Goal: Information Seeking & Learning: Learn about a topic

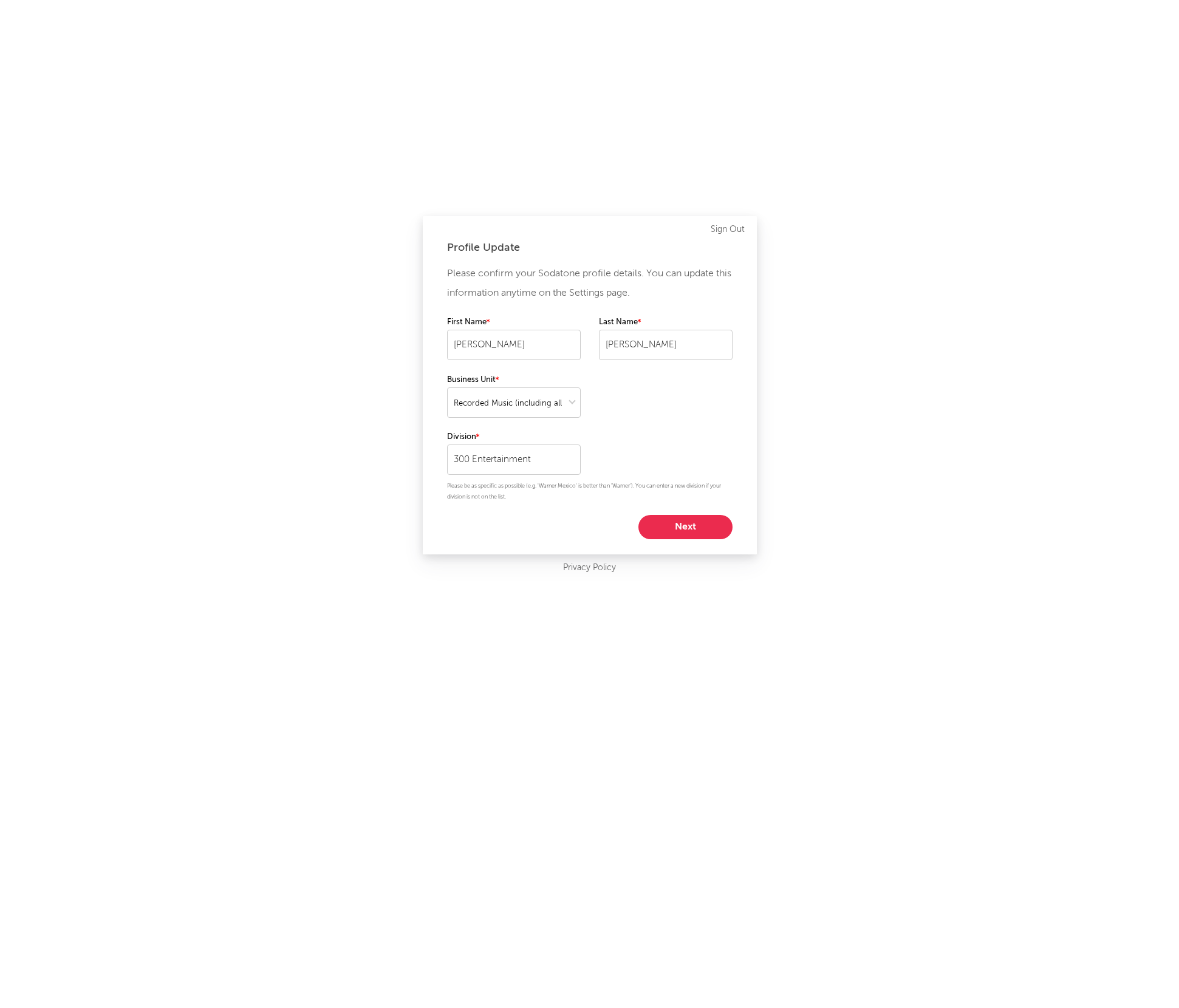
select select "recorded_music"
click at [683, 533] on button "Next" at bounding box center [685, 527] width 94 height 24
select select "assistant_coordinator"
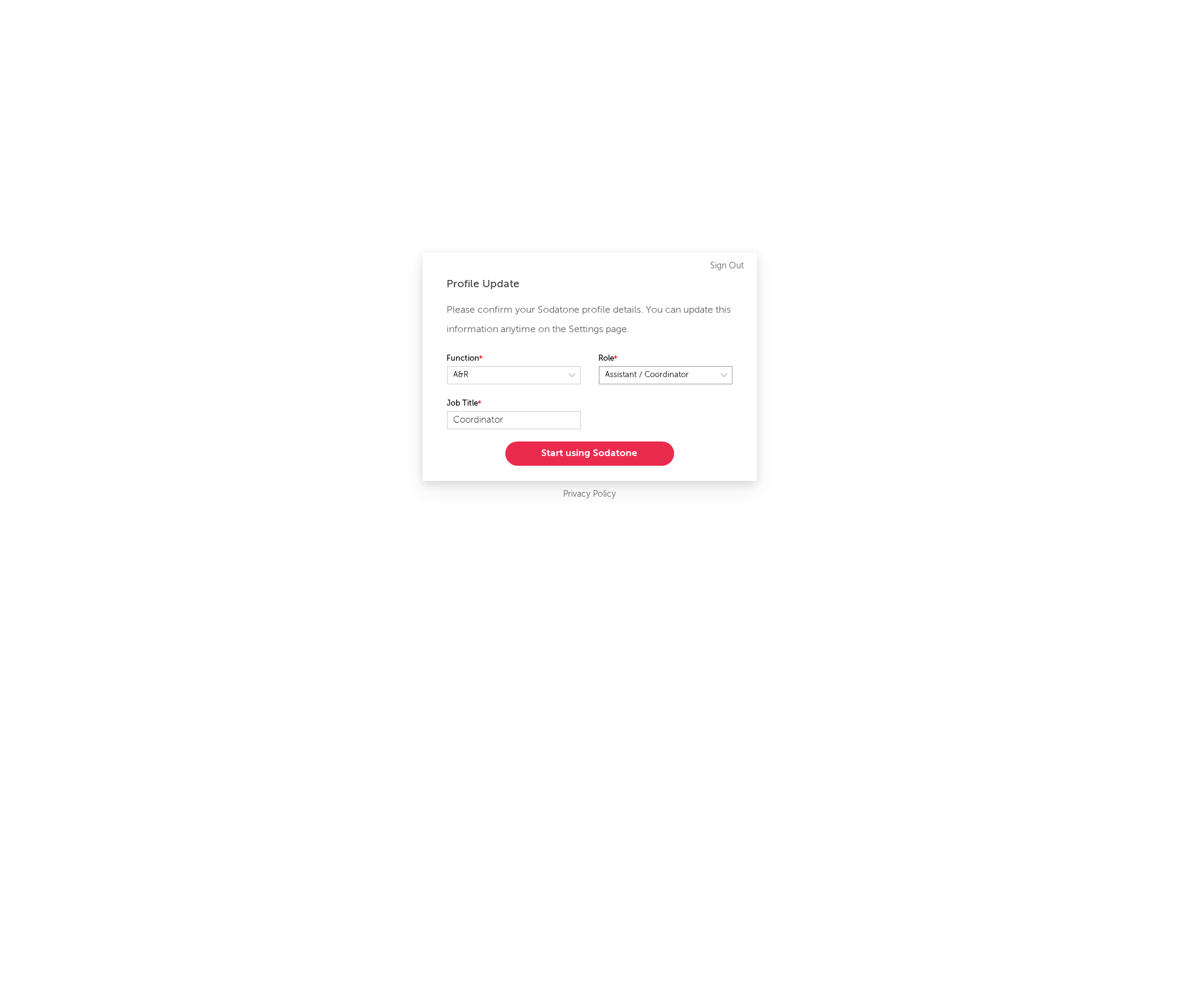
click at [663, 372] on select at bounding box center [665, 375] width 134 height 18
click at [589, 457] on button "Start using Sodatone" at bounding box center [590, 453] width 169 height 24
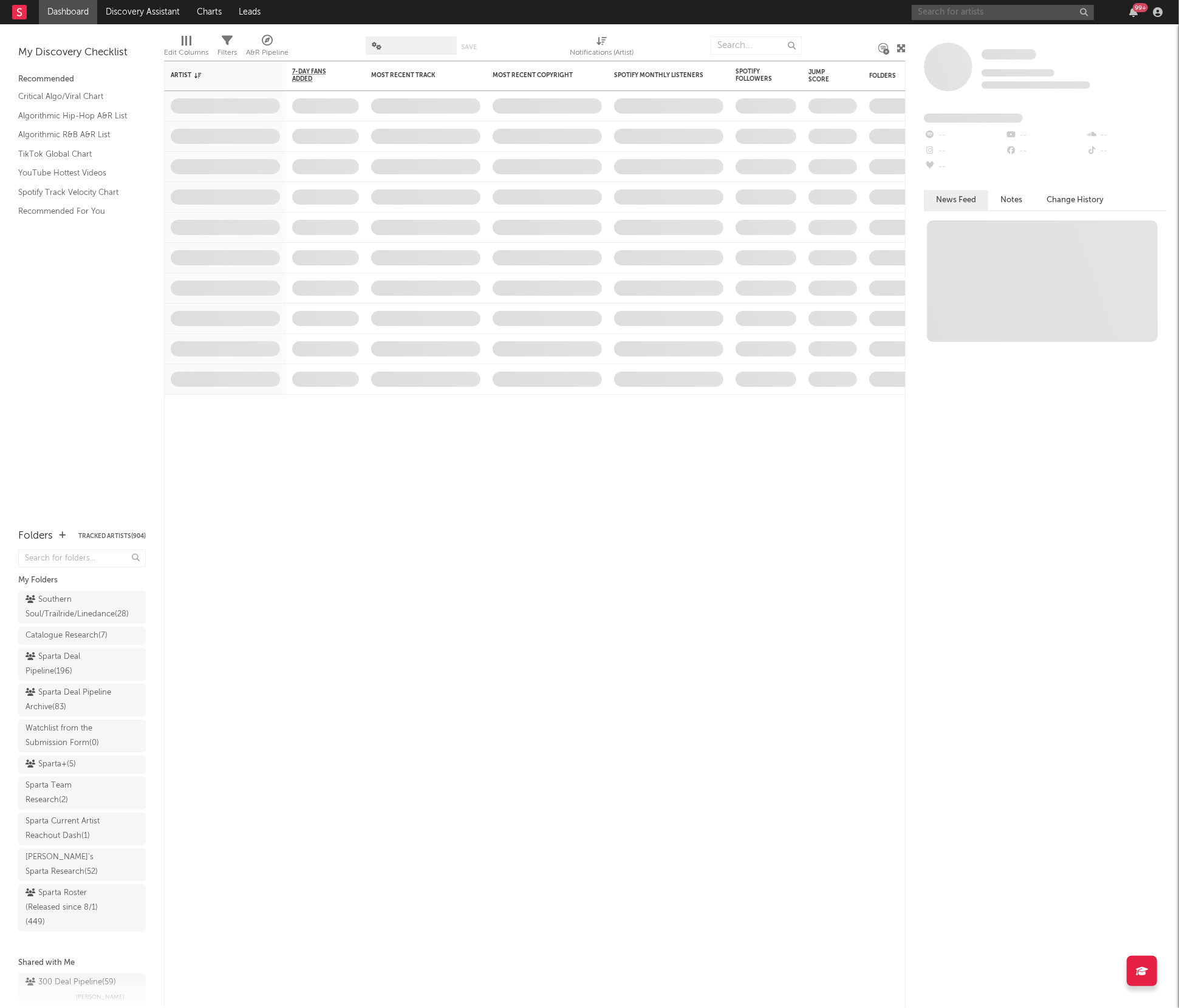
click at [965, 11] on input "text" at bounding box center [1002, 12] width 182 height 15
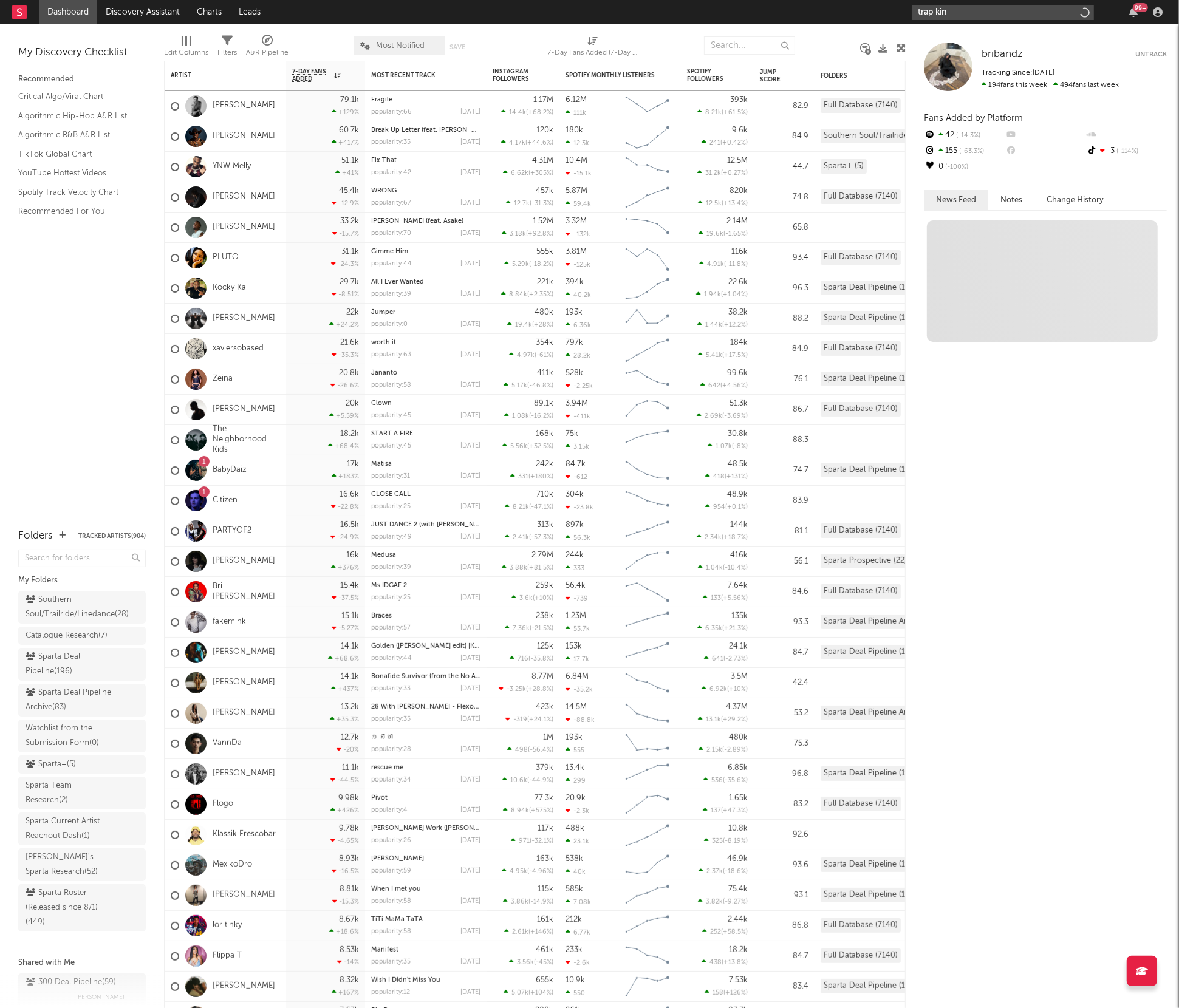
type input "trap king"
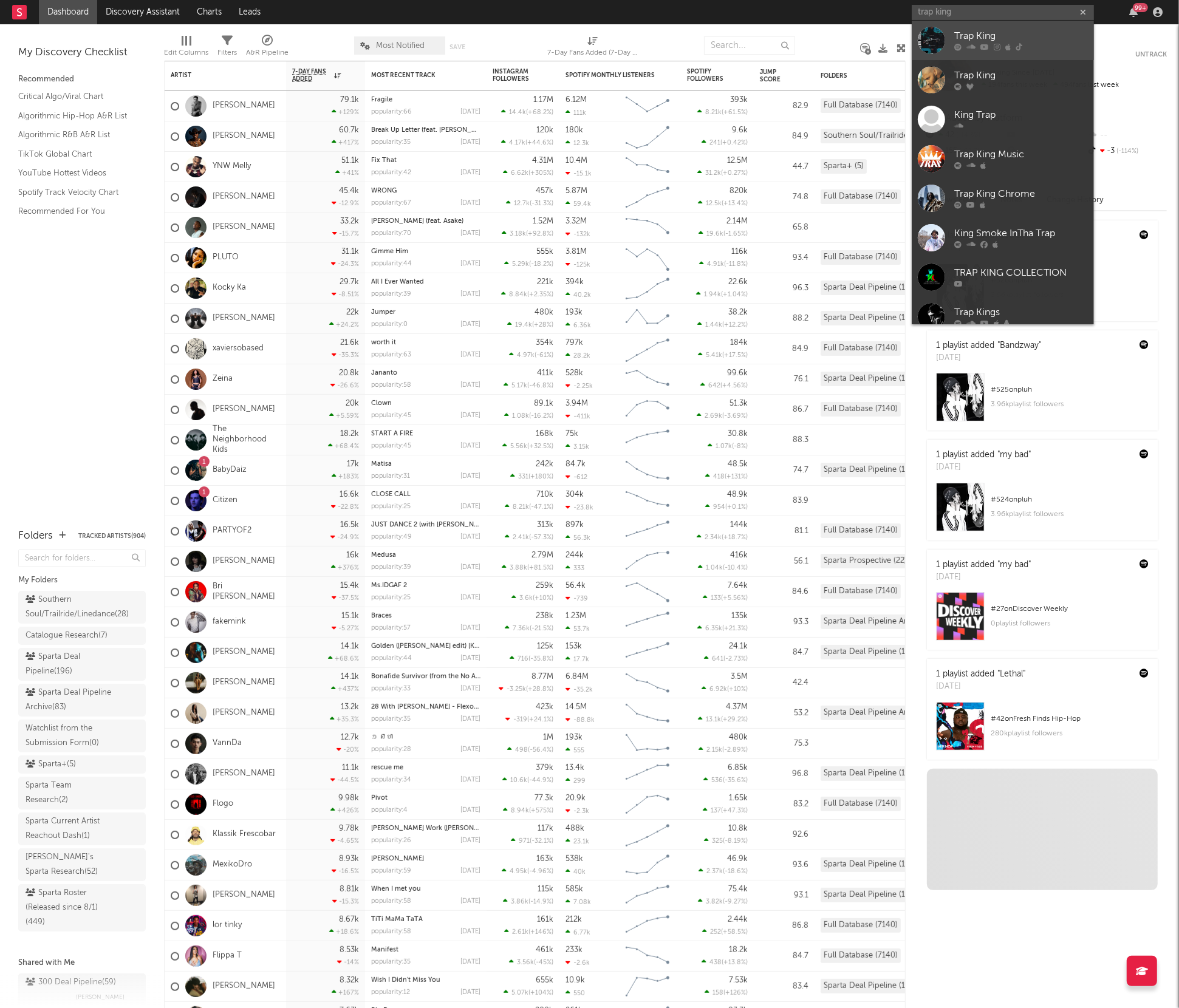
click at [952, 32] on link "Trap King" at bounding box center [1002, 40] width 182 height 40
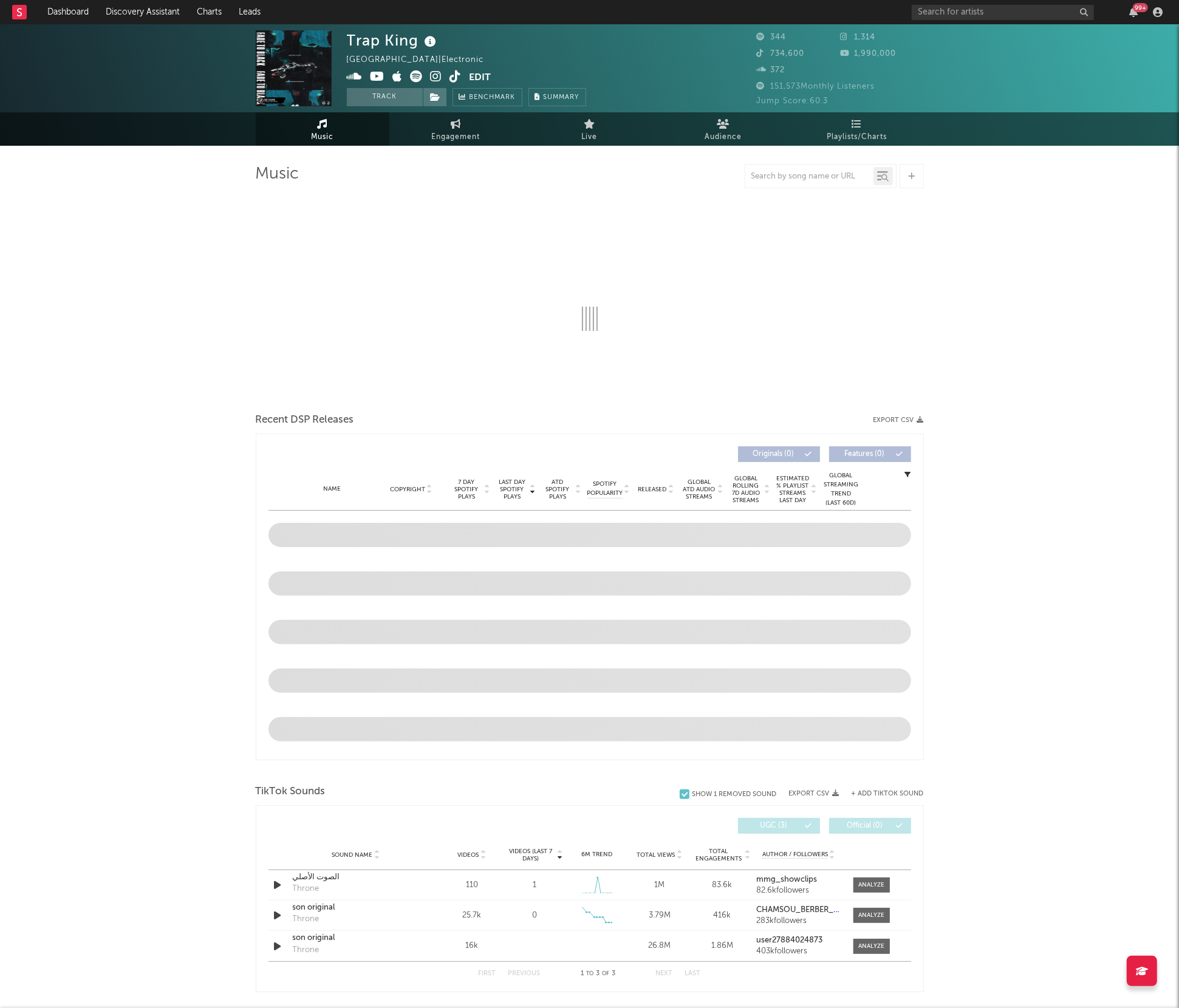
select select "6m"
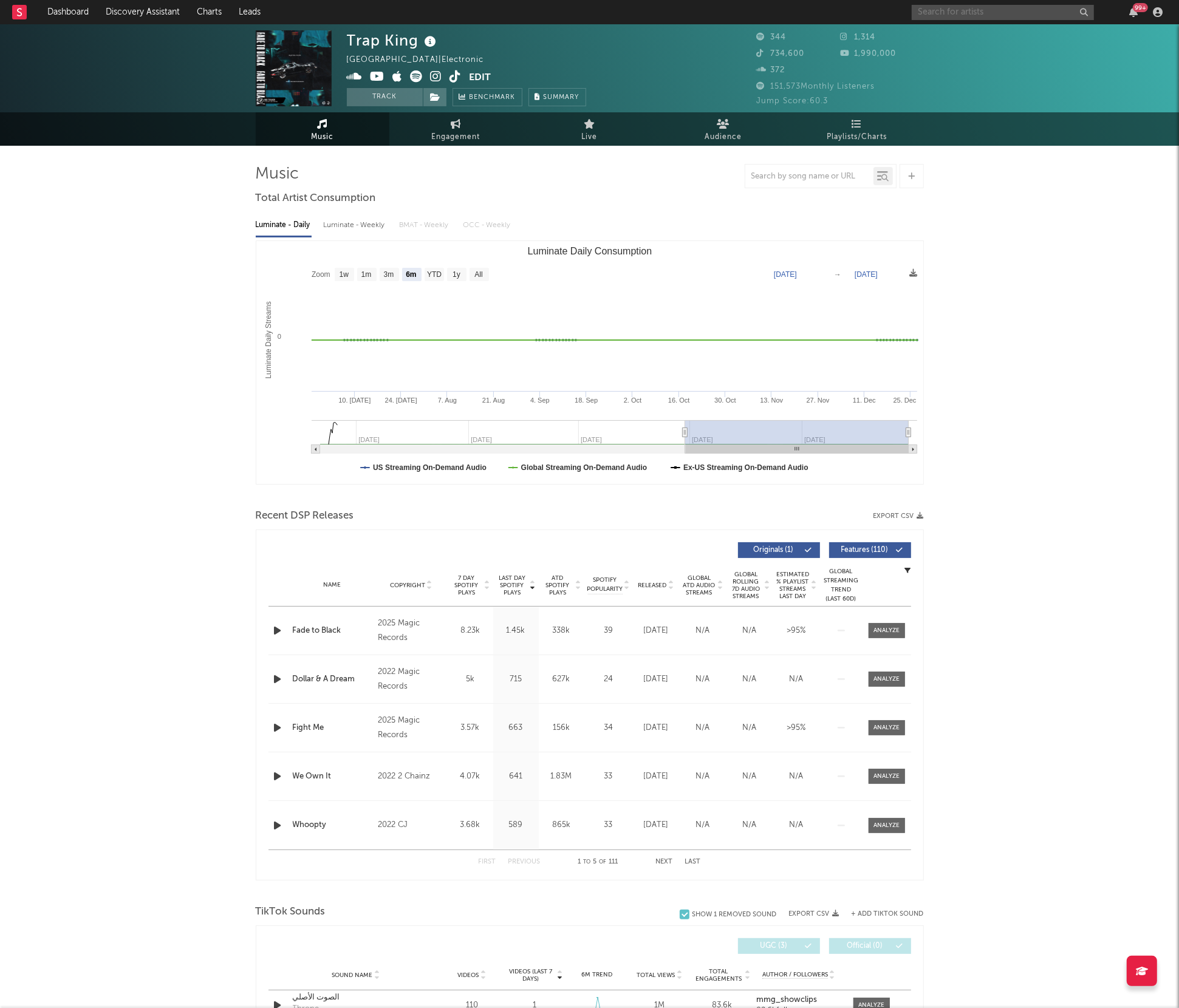
click at [955, 13] on input "text" at bounding box center [1002, 12] width 182 height 15
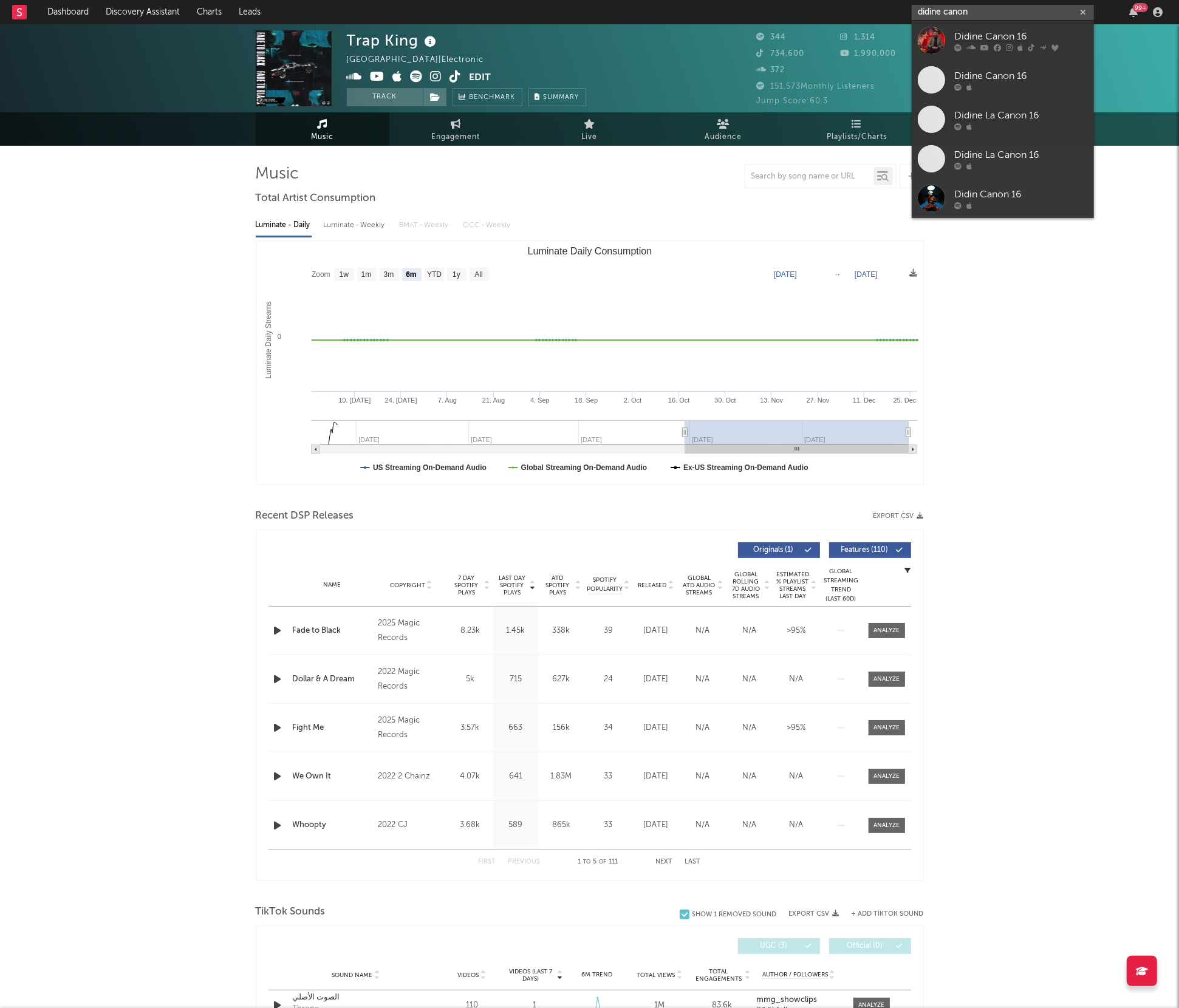
type input "didine canon"
click at [978, 30] on div "Didine Canon 16" at bounding box center [1021, 36] width 134 height 14
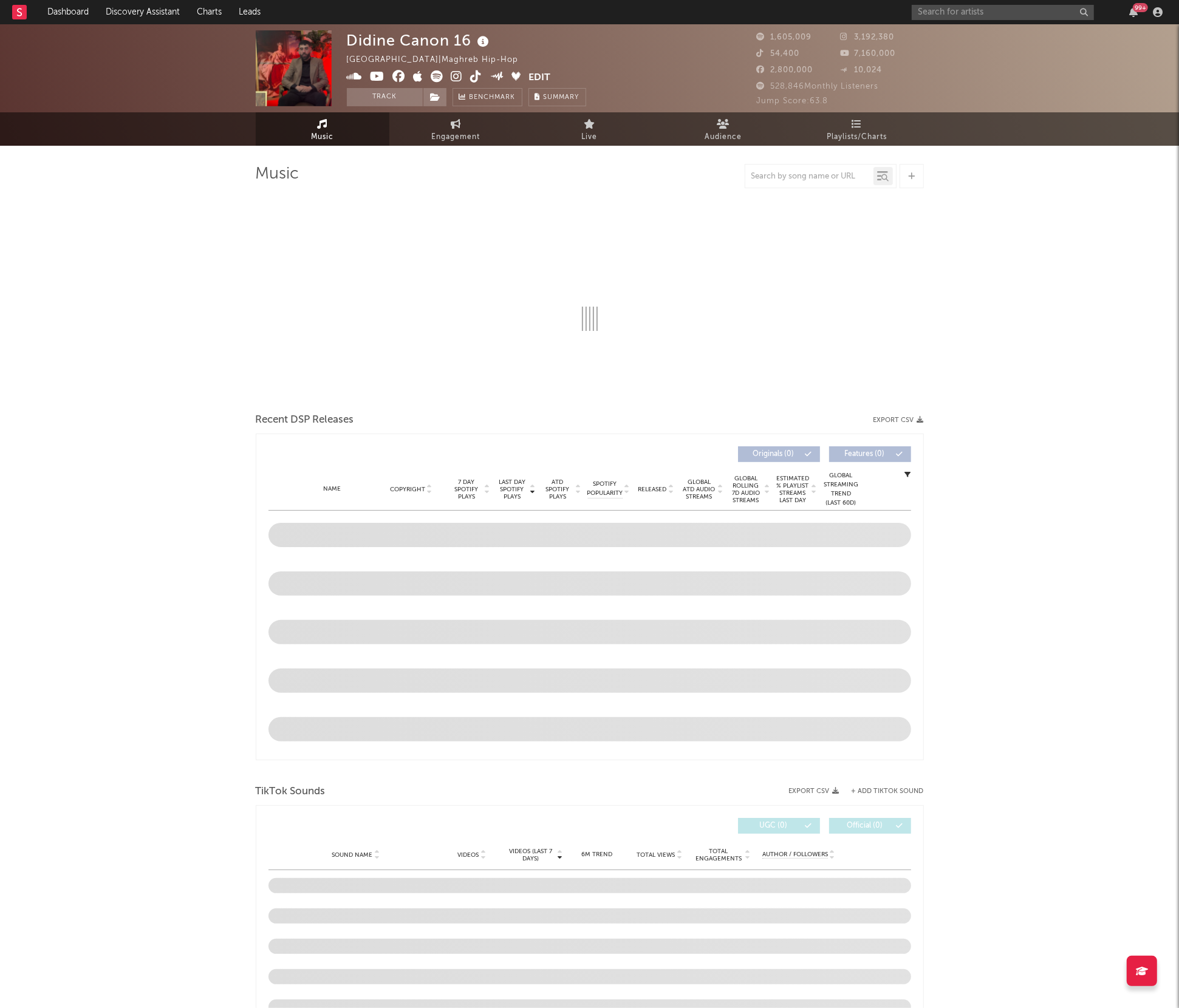
select select "6m"
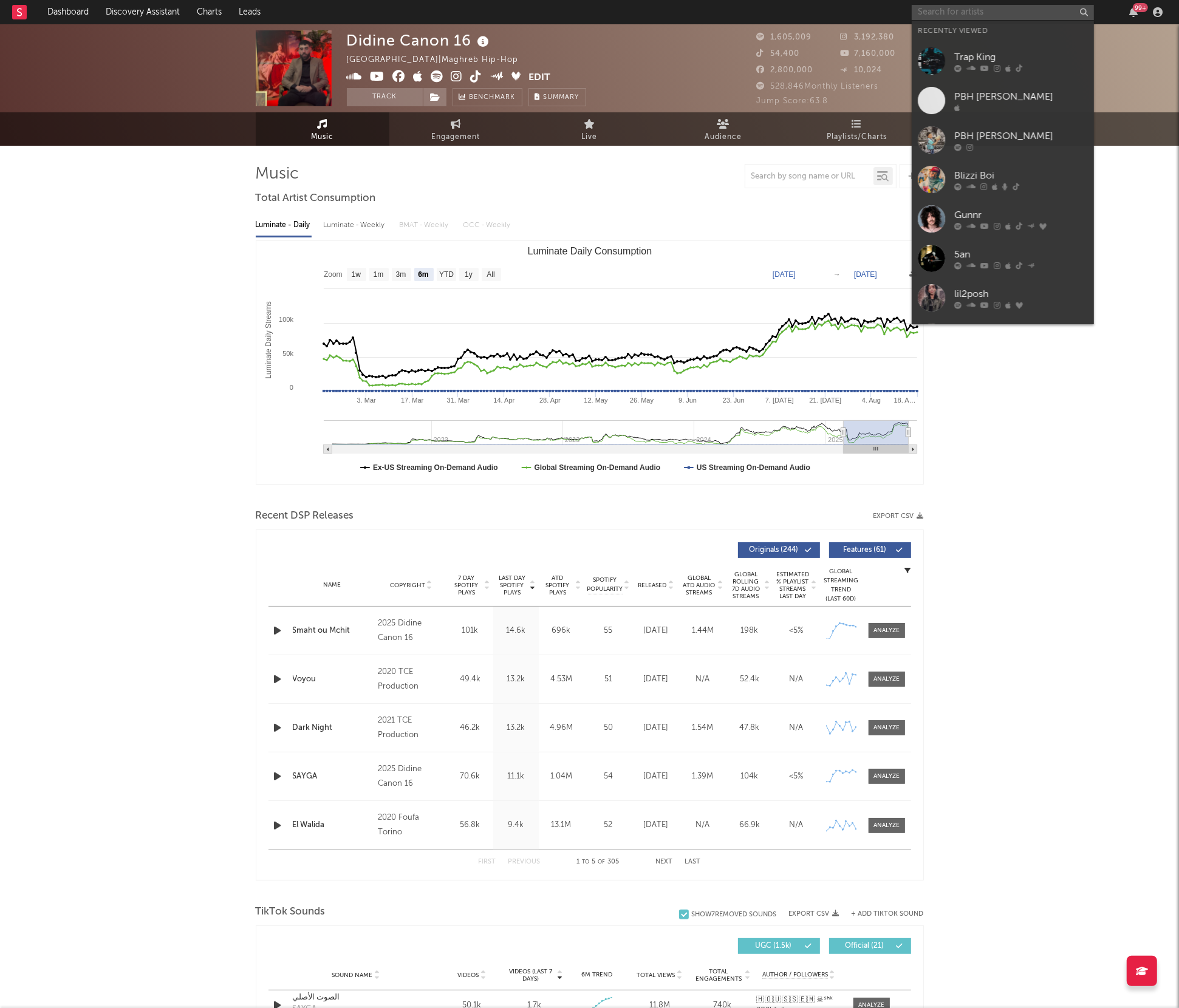
click at [953, 11] on input "text" at bounding box center [1002, 12] width 182 height 15
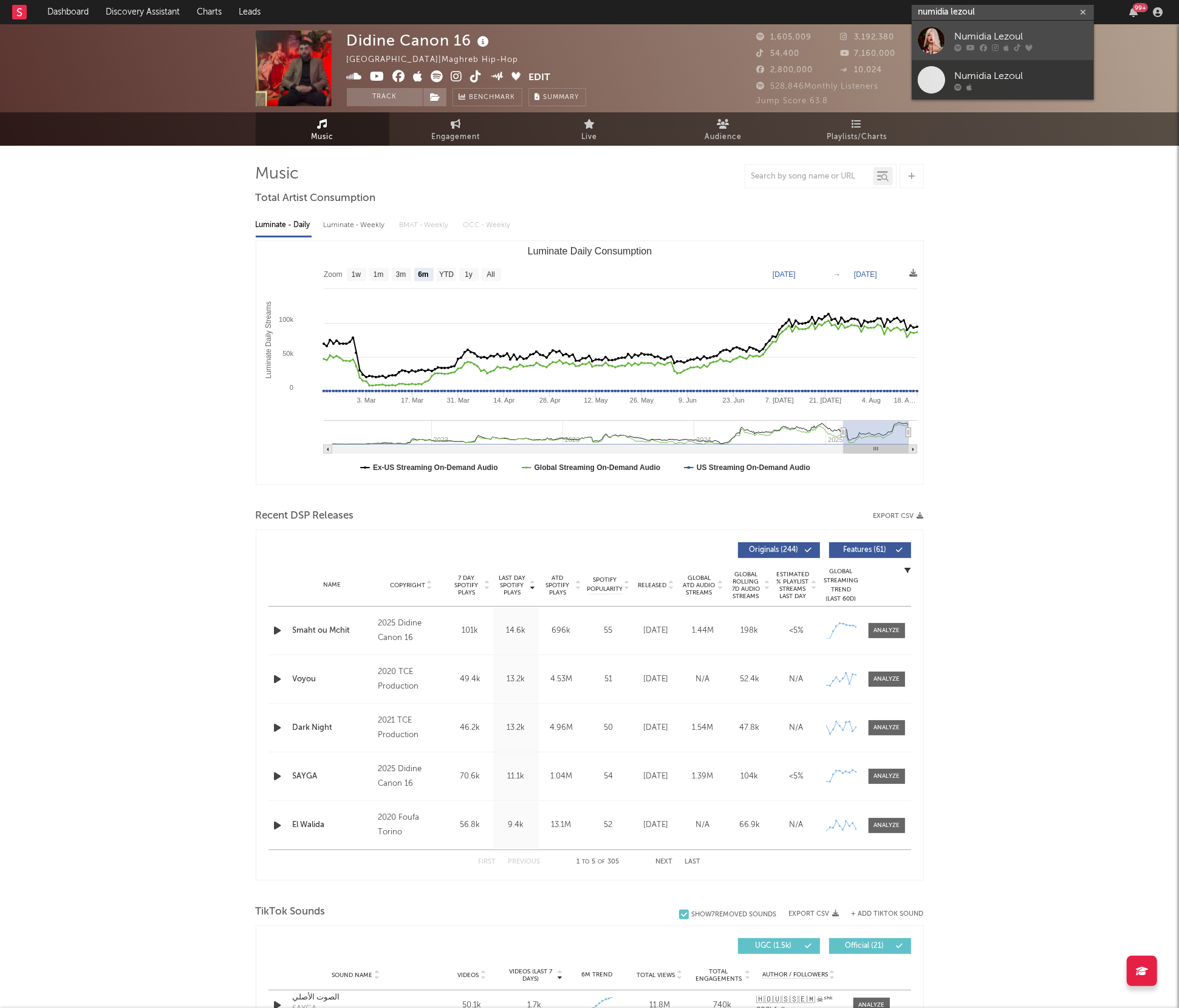
type input "numidia lezoul"
click at [1027, 42] on div "Numidia Lezoul" at bounding box center [1021, 36] width 134 height 14
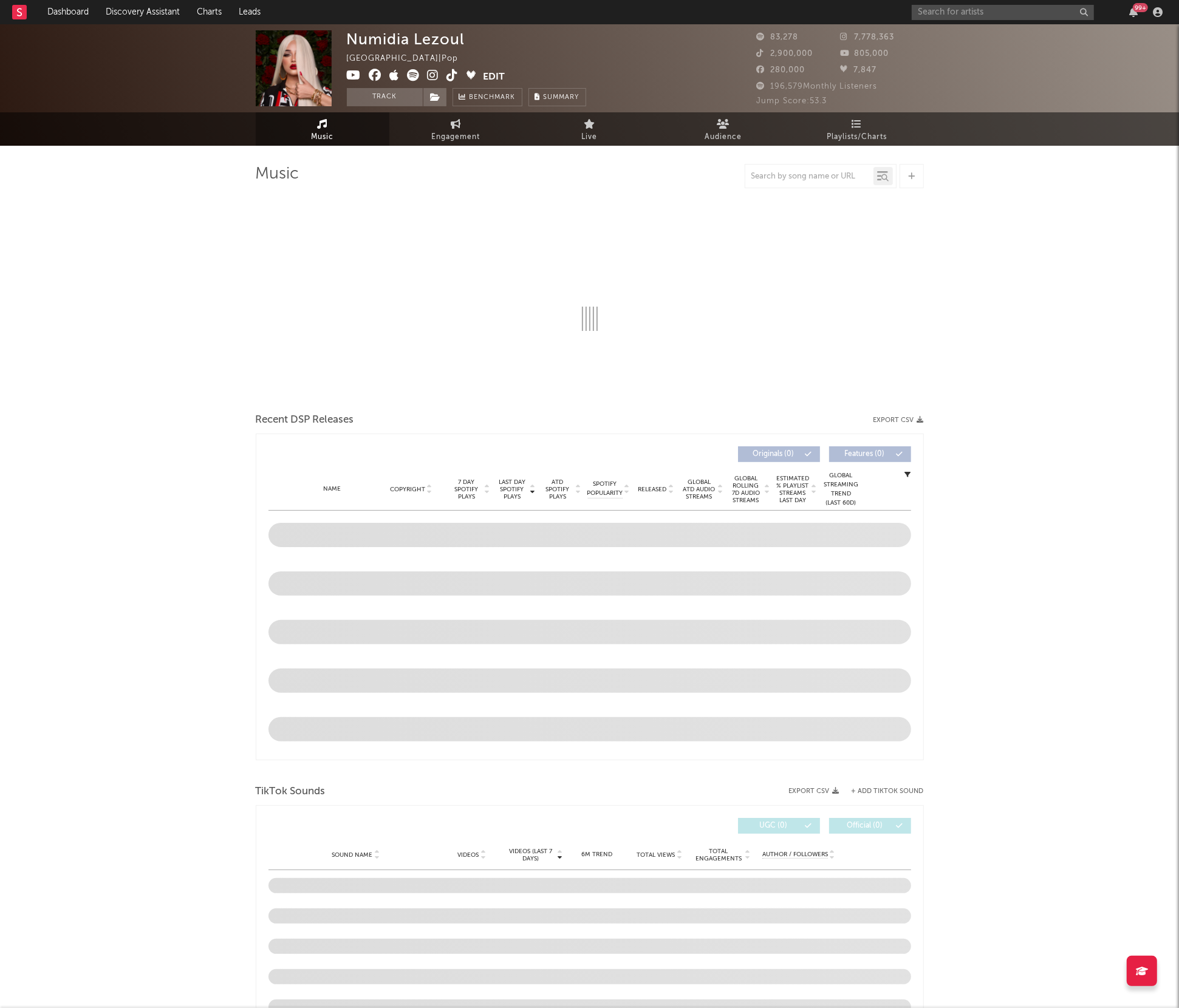
select select "6m"
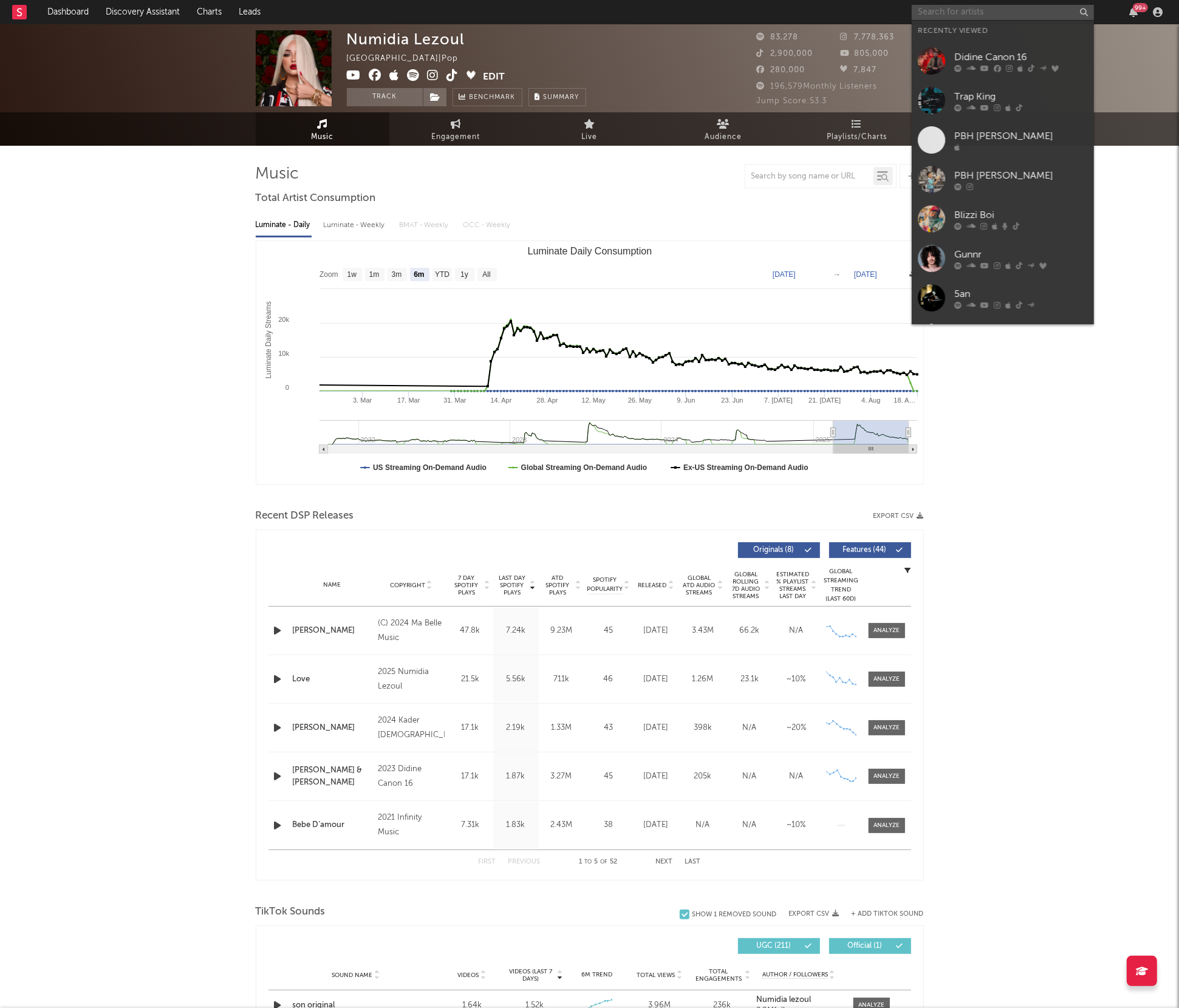
click at [948, 11] on input "text" at bounding box center [1002, 12] width 182 height 15
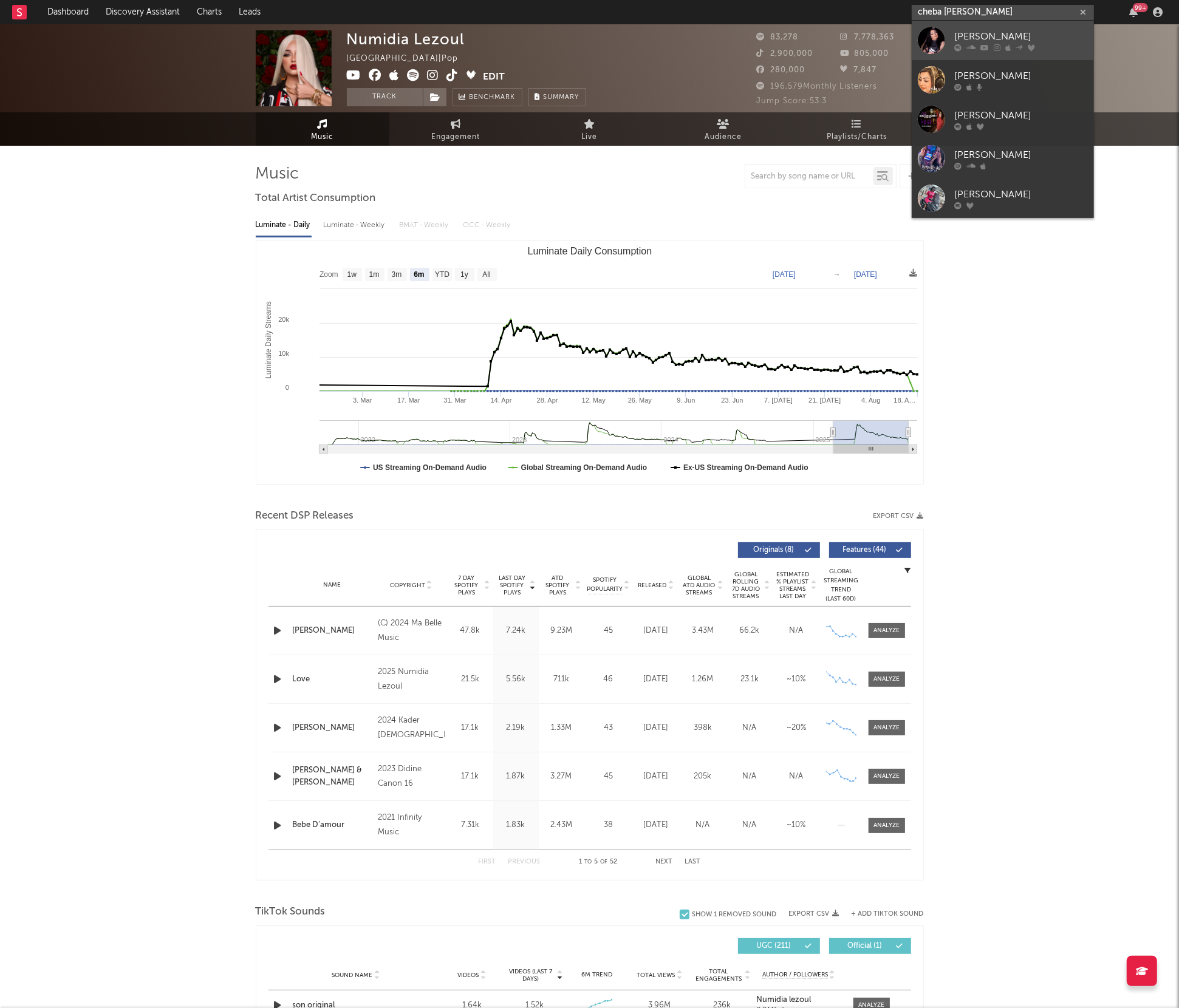
type input "cheba [PERSON_NAME]"
click at [968, 42] on div "[PERSON_NAME]" at bounding box center [1021, 36] width 134 height 14
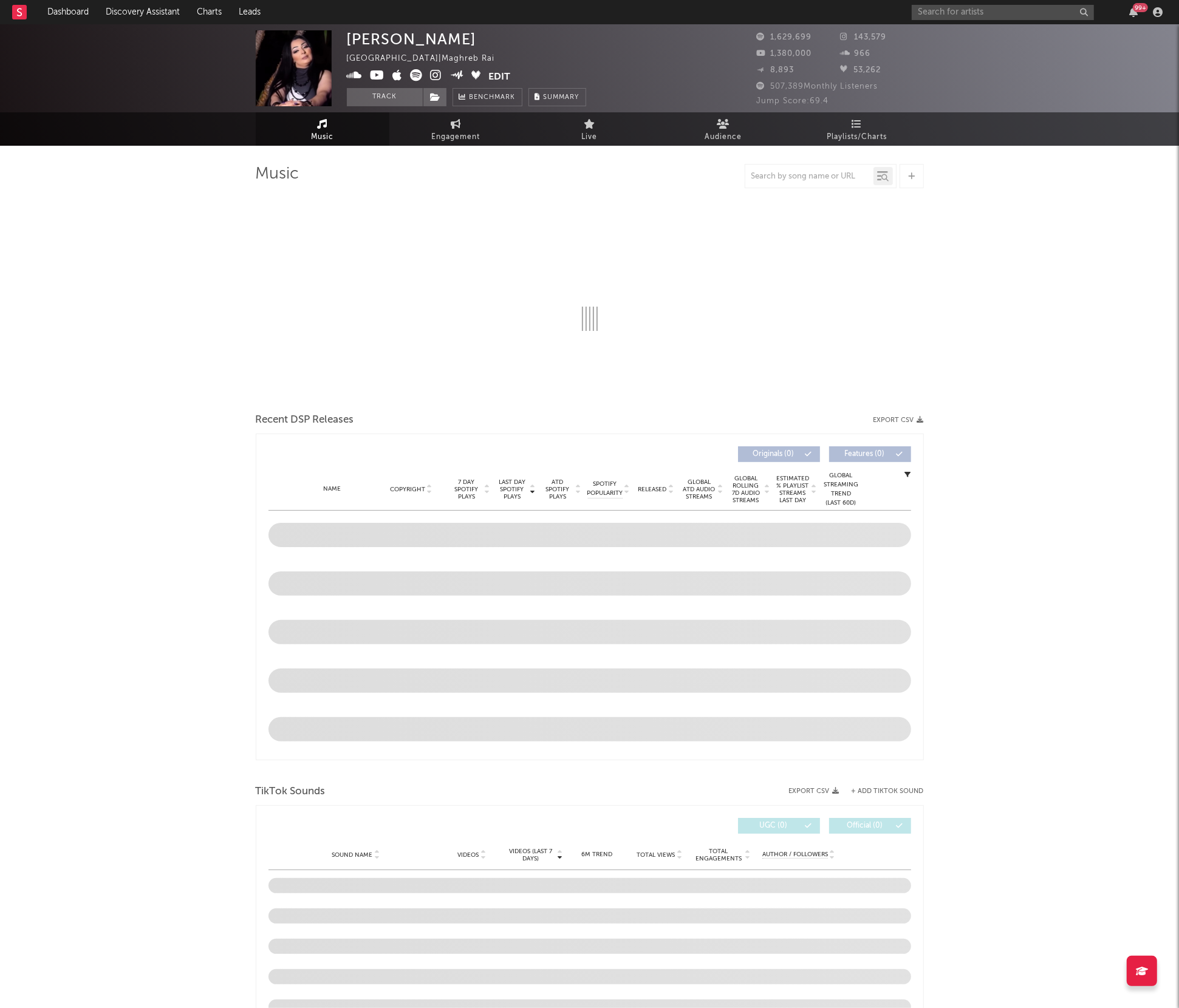
select select "6m"
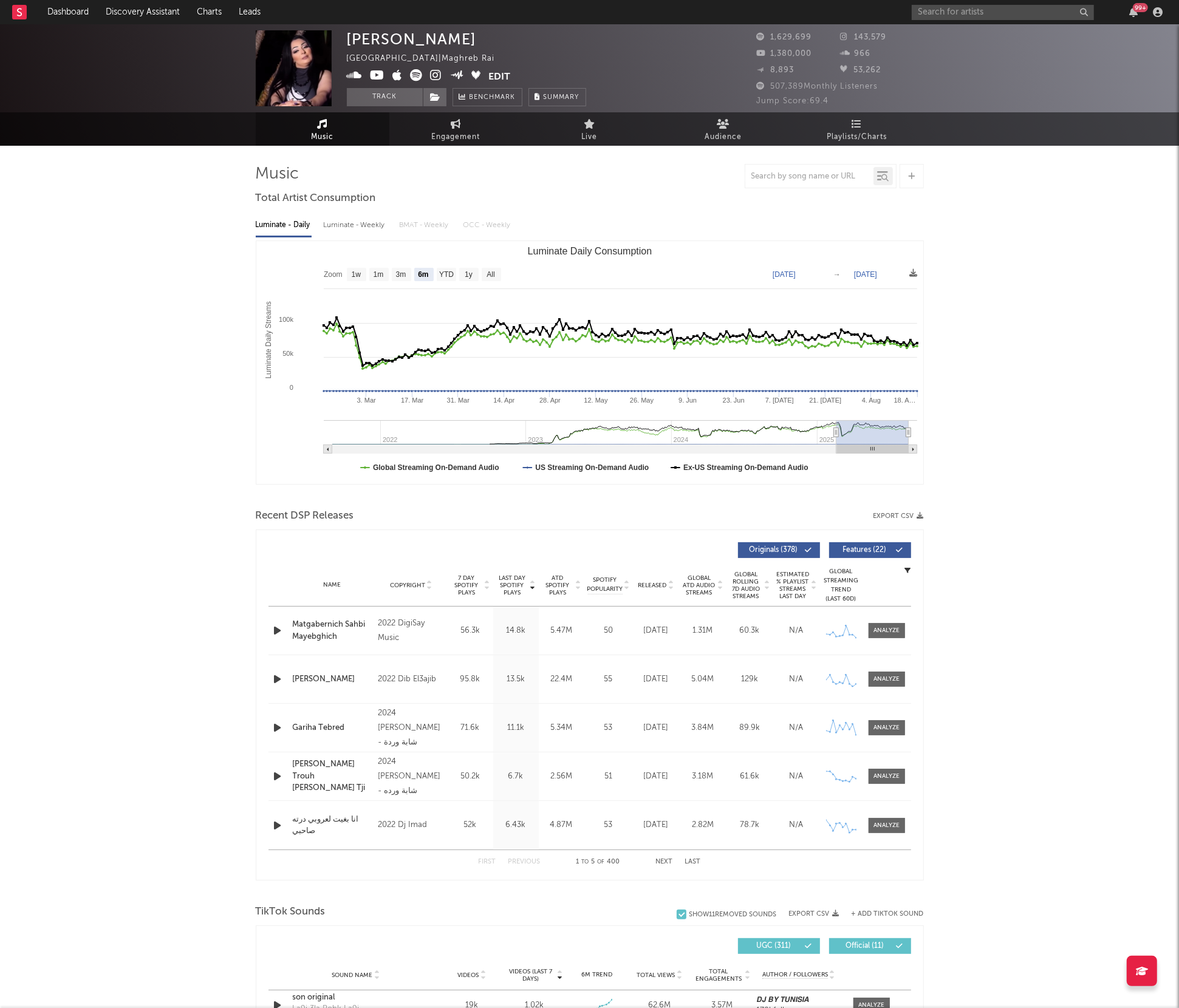
click at [922, 21] on div "99 +" at bounding box center [1039, 12] width 255 height 24
click at [924, 20] on div "99 +" at bounding box center [1039, 12] width 255 height 24
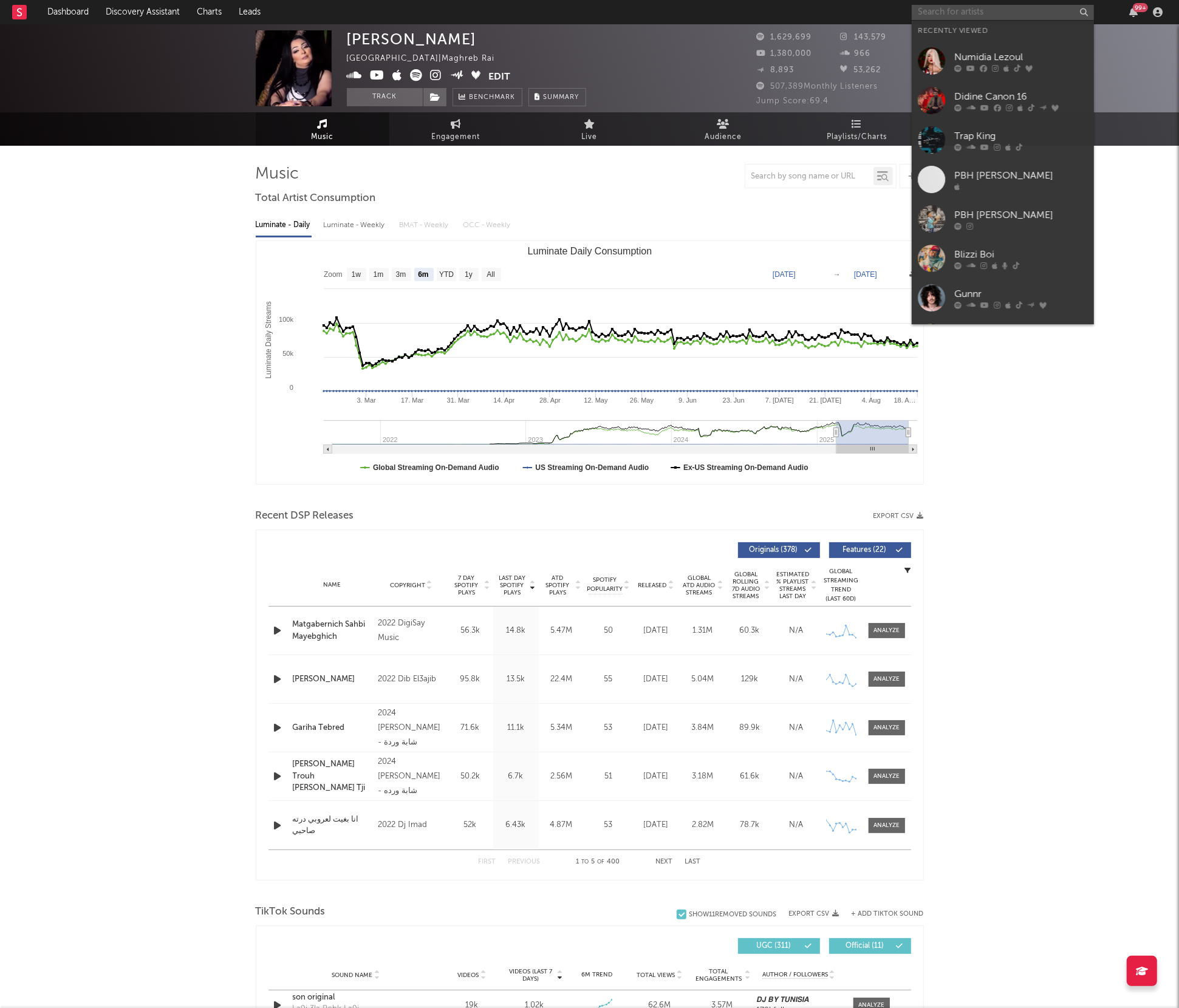
click at [928, 15] on input "text" at bounding box center [1002, 12] width 182 height 15
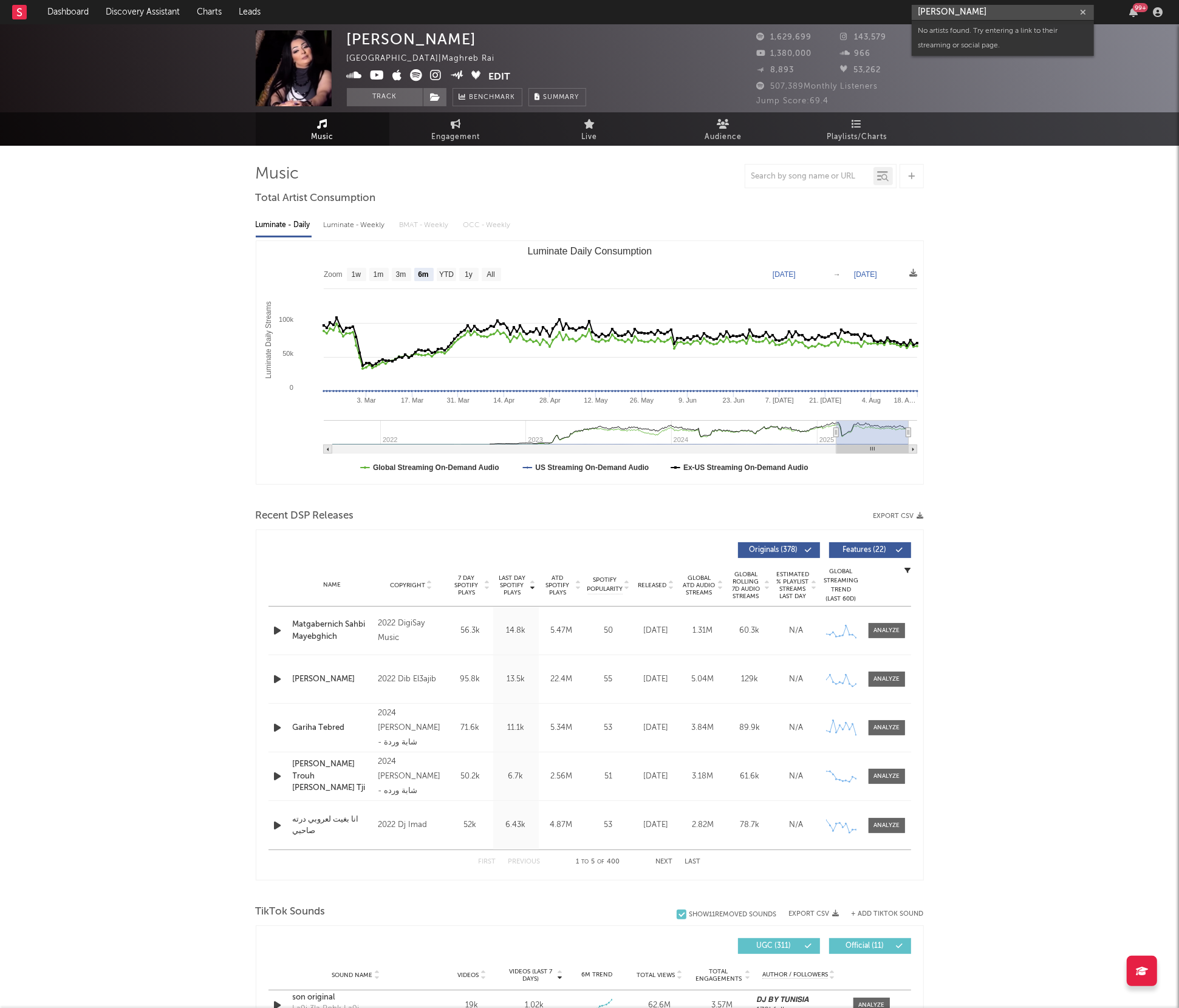
drag, startPoint x: 997, startPoint y: 13, endPoint x: 797, endPoint y: -12, distance: 201.6
click at [797, 0] on html "Dashboard Discovery Assistant Charts Leads [PERSON_NAME] marks 99 + Notificatio…" at bounding box center [589, 929] width 1179 height 1859
click at [1026, 129] on div "Music Engagement Live Audience Playlists/Charts" at bounding box center [589, 129] width 1179 height 34
click at [978, 12] on input "[PERSON_NAME]" at bounding box center [1002, 12] width 182 height 15
drag, startPoint x: 994, startPoint y: 12, endPoint x: 791, endPoint y: 7, distance: 203.1
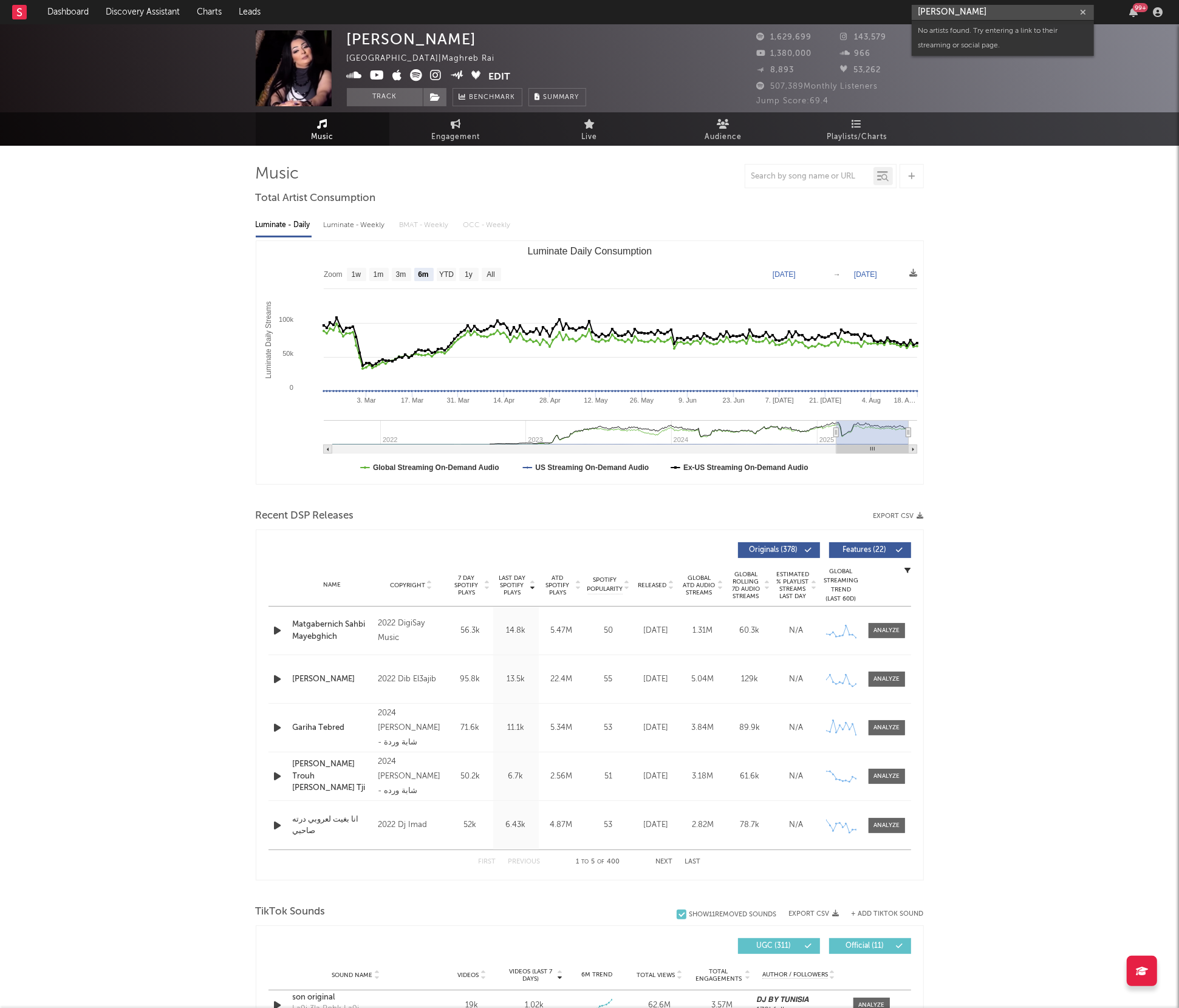
click at [791, 7] on nav "Dashboard Discovery Assistant Charts Leads [PERSON_NAME] 99 +" at bounding box center [589, 12] width 1179 height 24
type input "pbh [PERSON_NAME]"
click at [973, 35] on div "PBH [PERSON_NAME]" at bounding box center [1021, 36] width 134 height 14
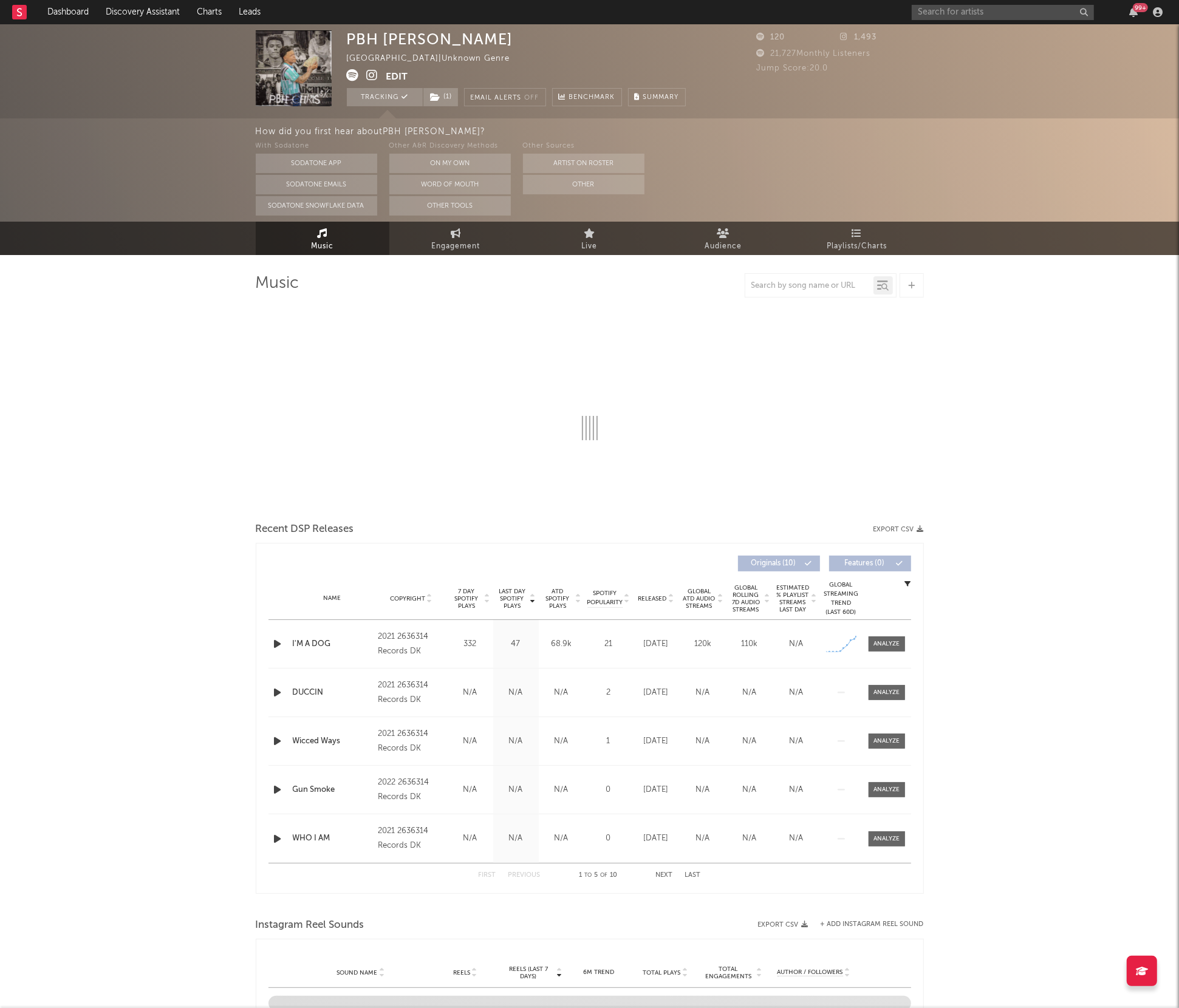
select select "1w"
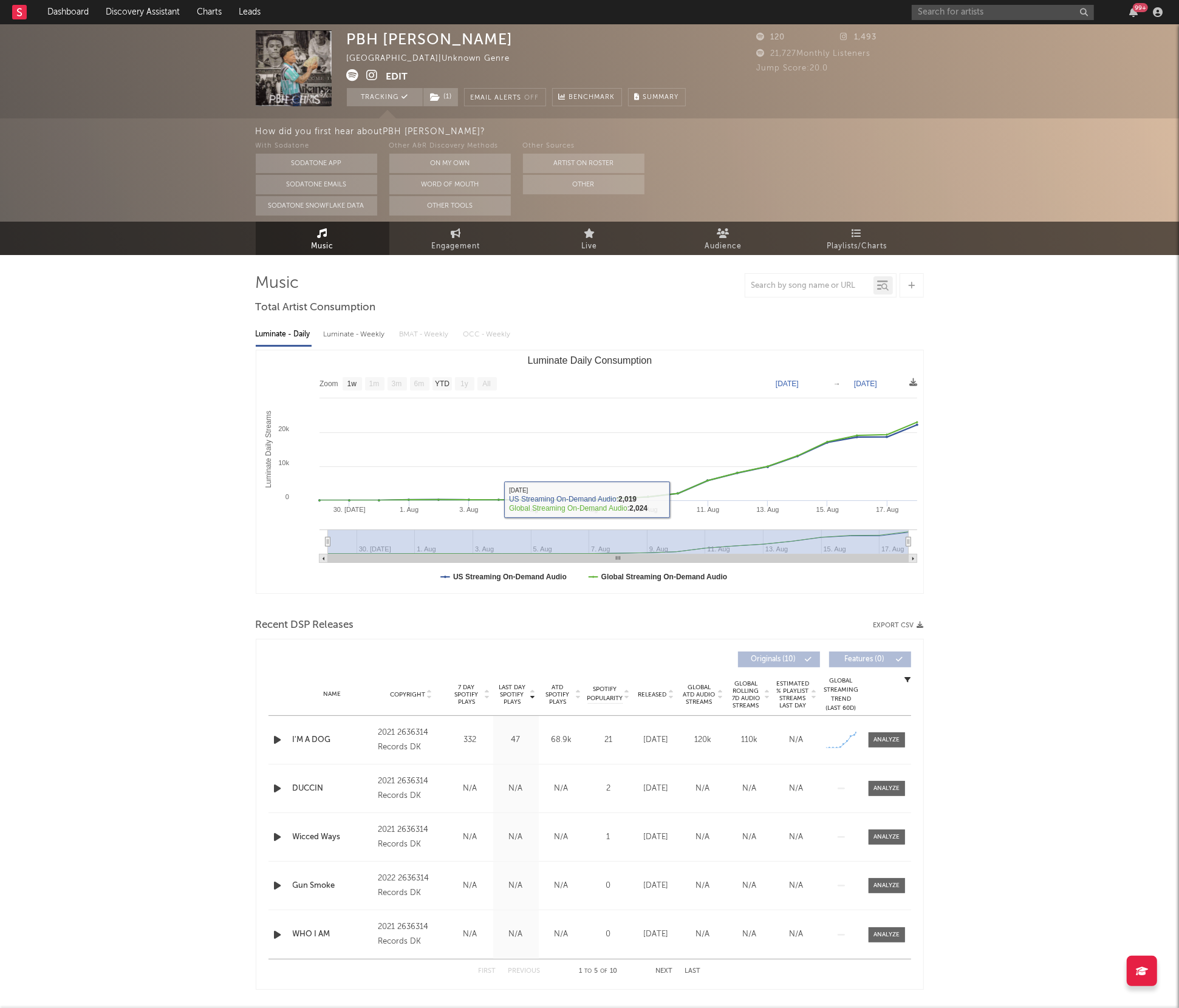
scroll to position [40, 0]
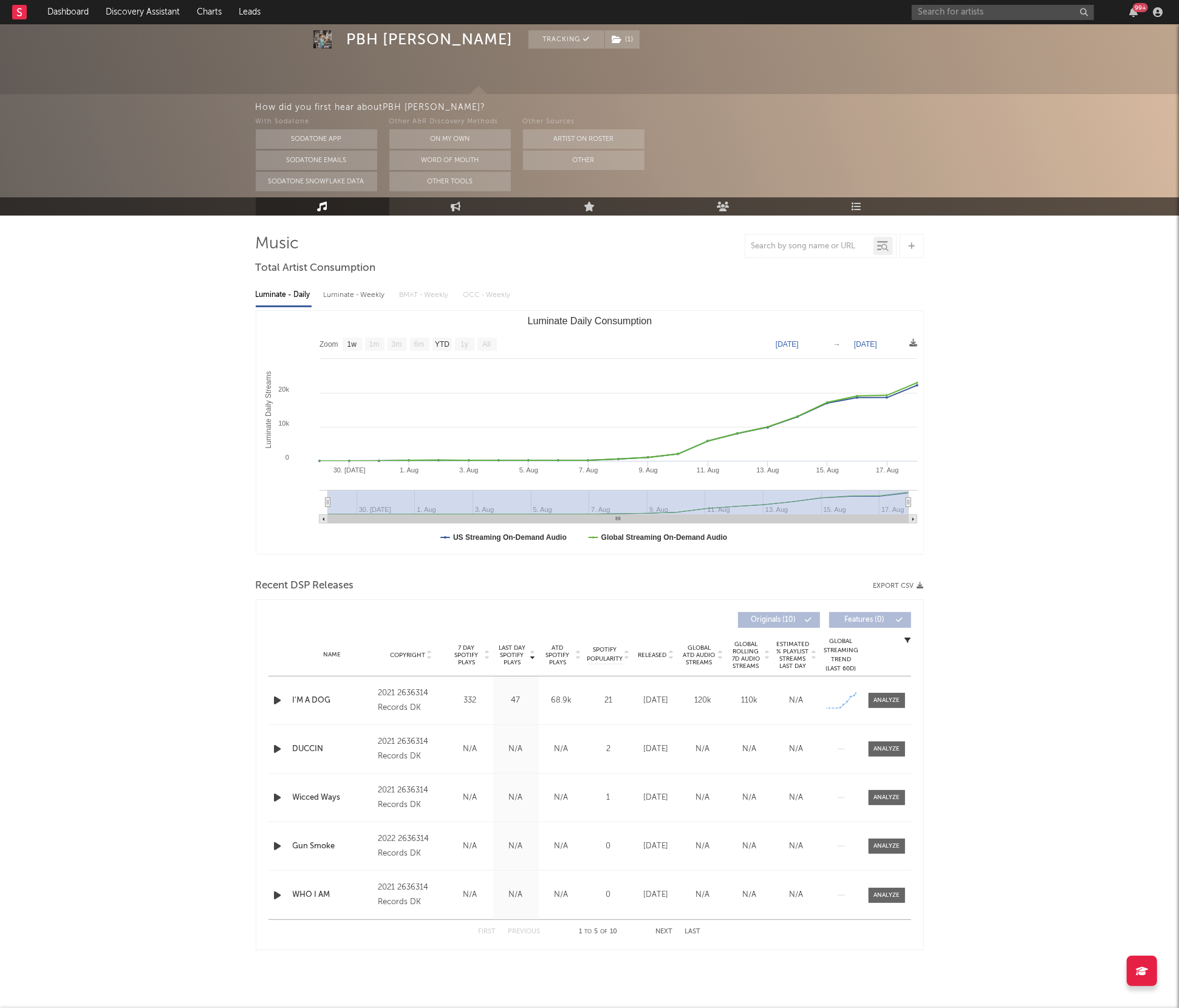
click at [880, 689] on div "Name I'M A DOG Copyright 2021 2636314 Records DK Label 2636314 Records DK Album…" at bounding box center [590, 700] width 643 height 48
click at [879, 698] on div at bounding box center [886, 700] width 26 height 9
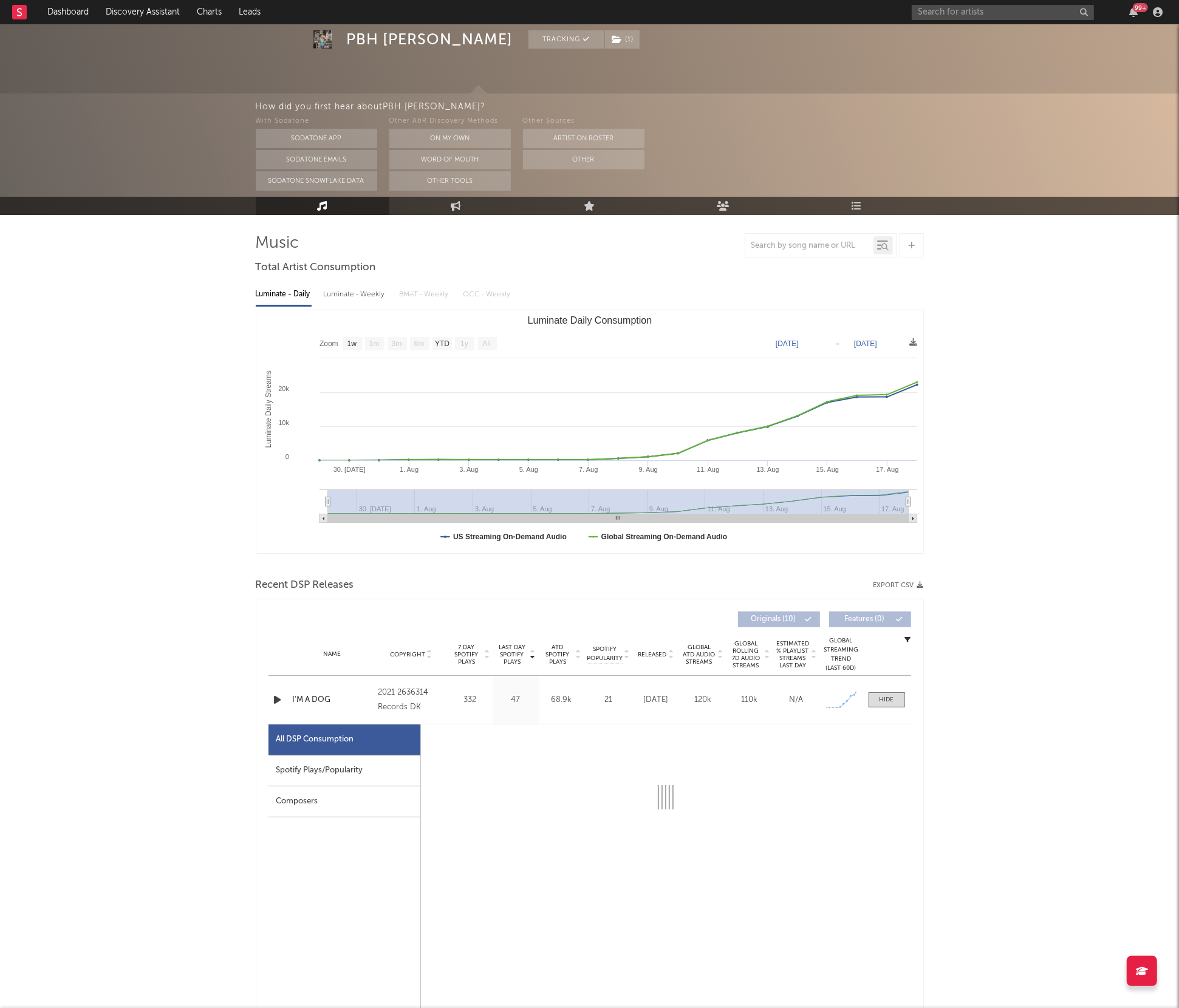
select select "1w"
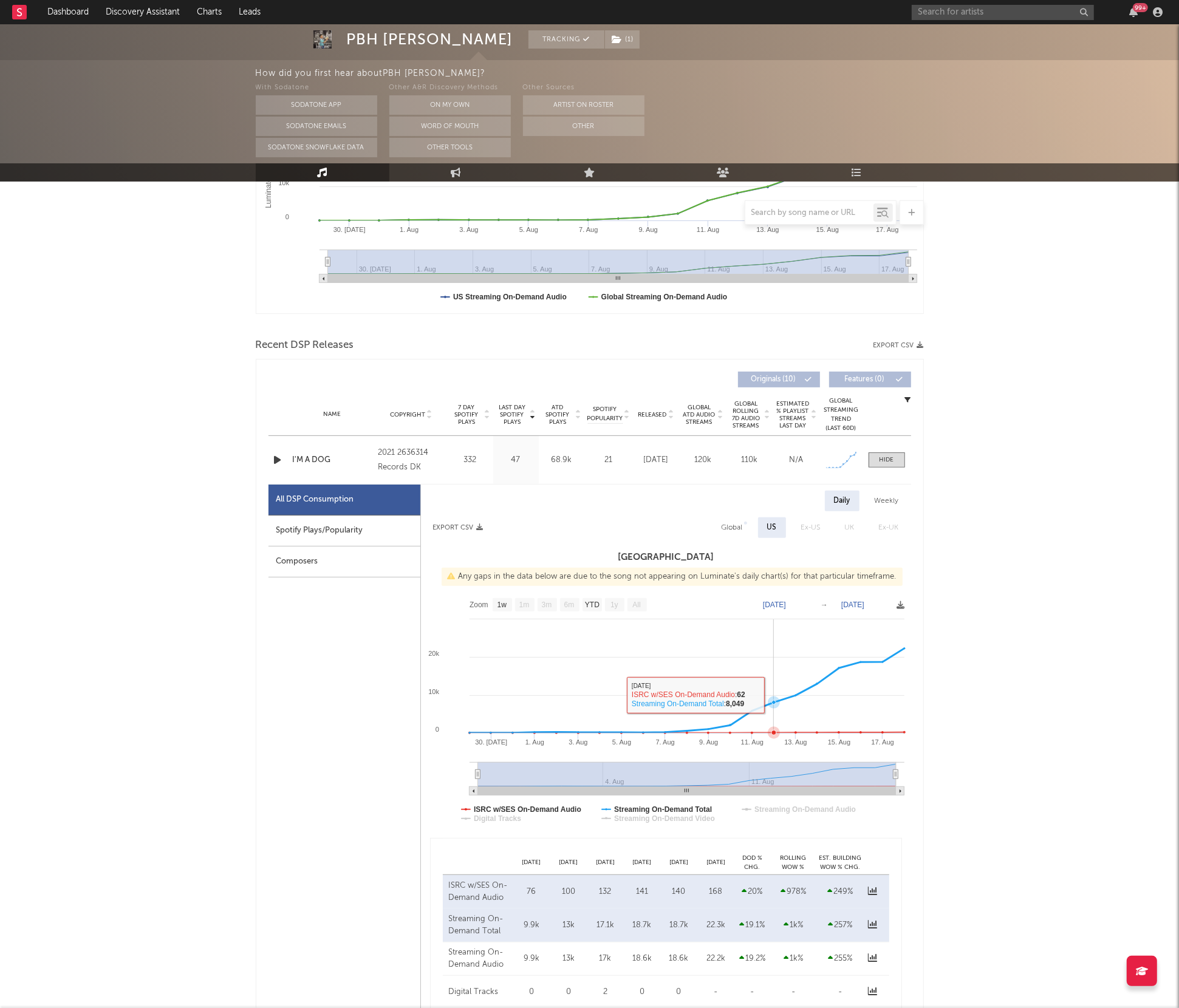
scroll to position [0, 0]
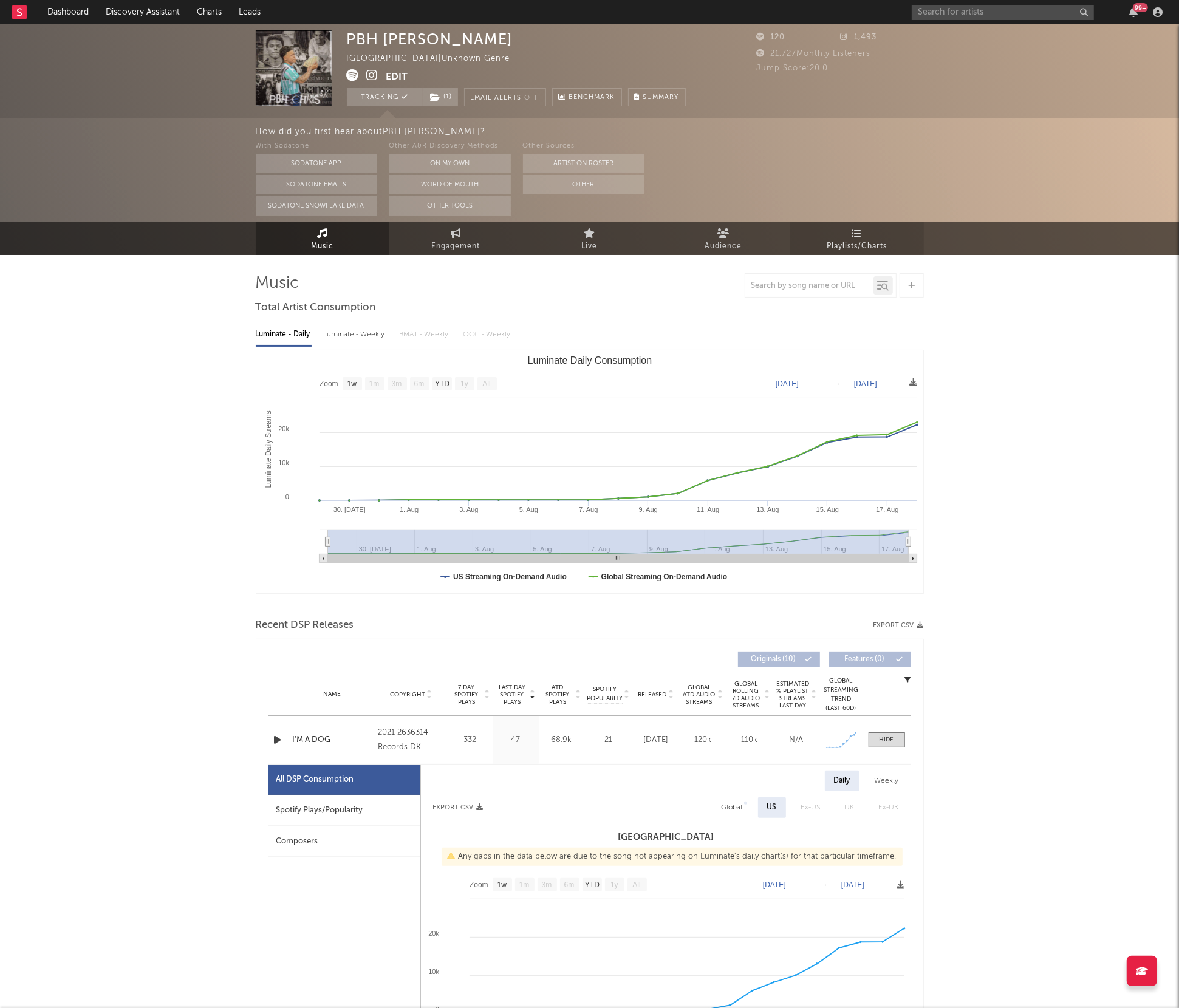
click at [871, 244] on span "Playlists/Charts" at bounding box center [856, 246] width 60 height 14
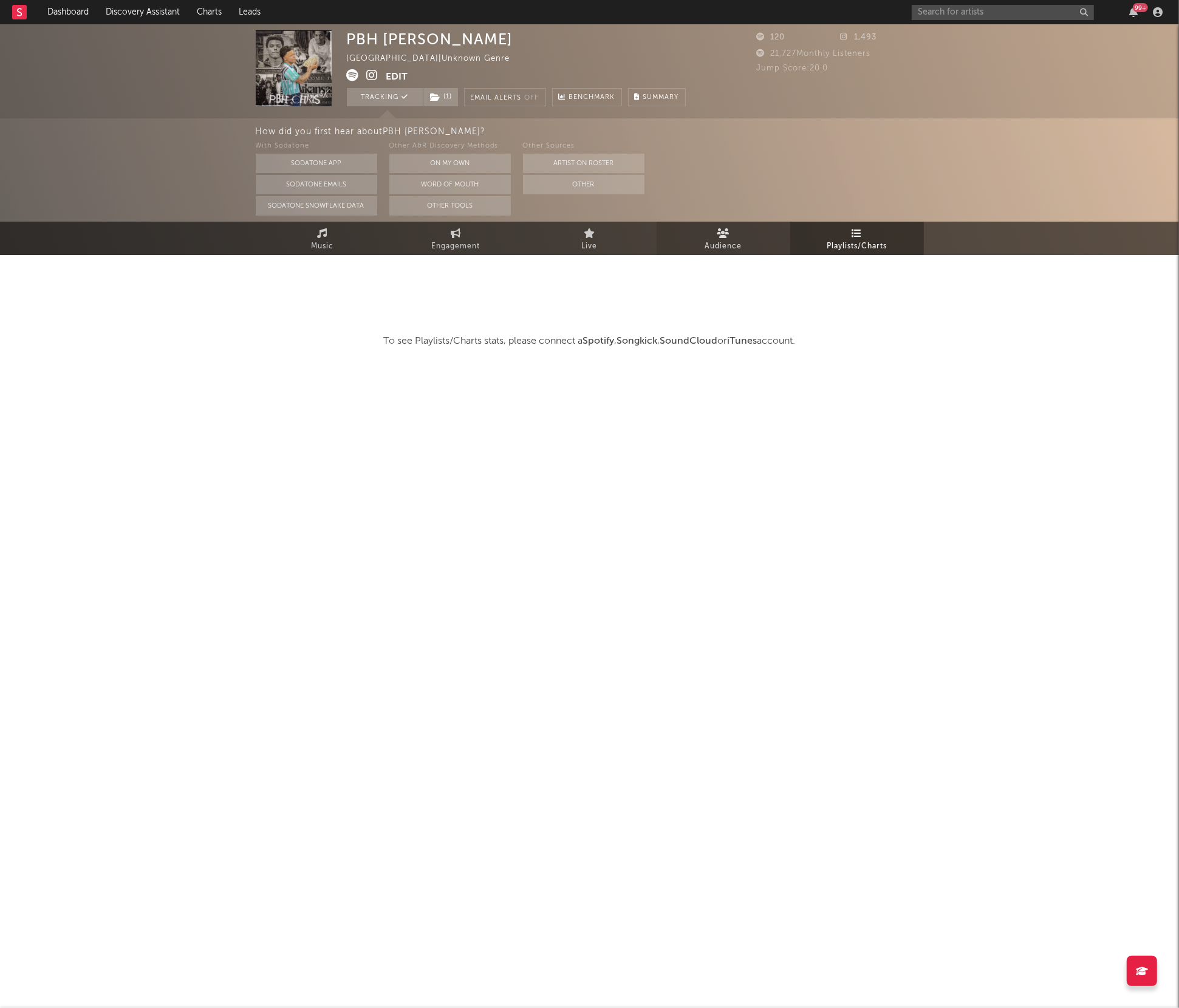
click at [736, 233] on link "Audience" at bounding box center [723, 239] width 134 height 34
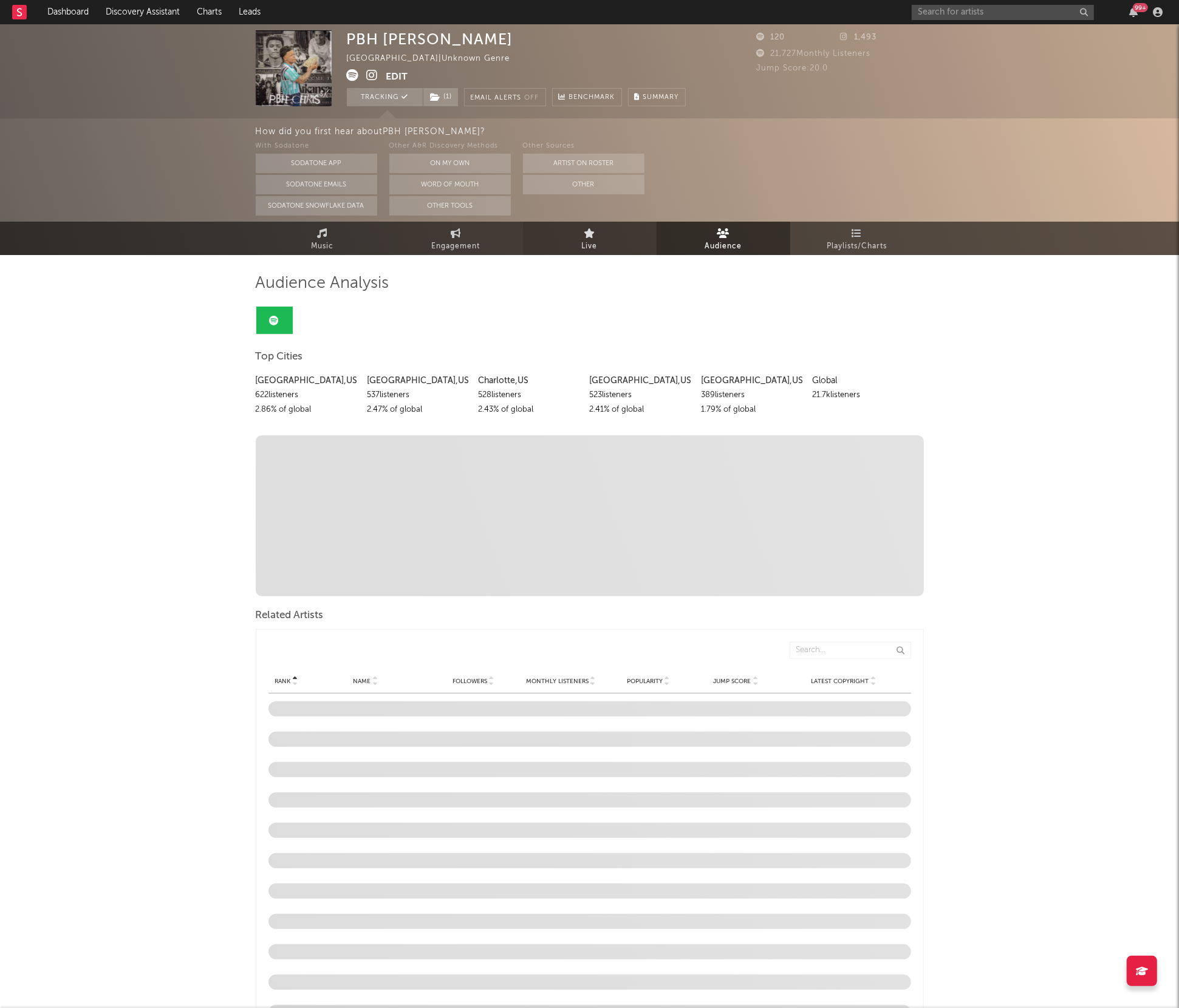
click at [625, 232] on link "Live" at bounding box center [589, 239] width 134 height 34
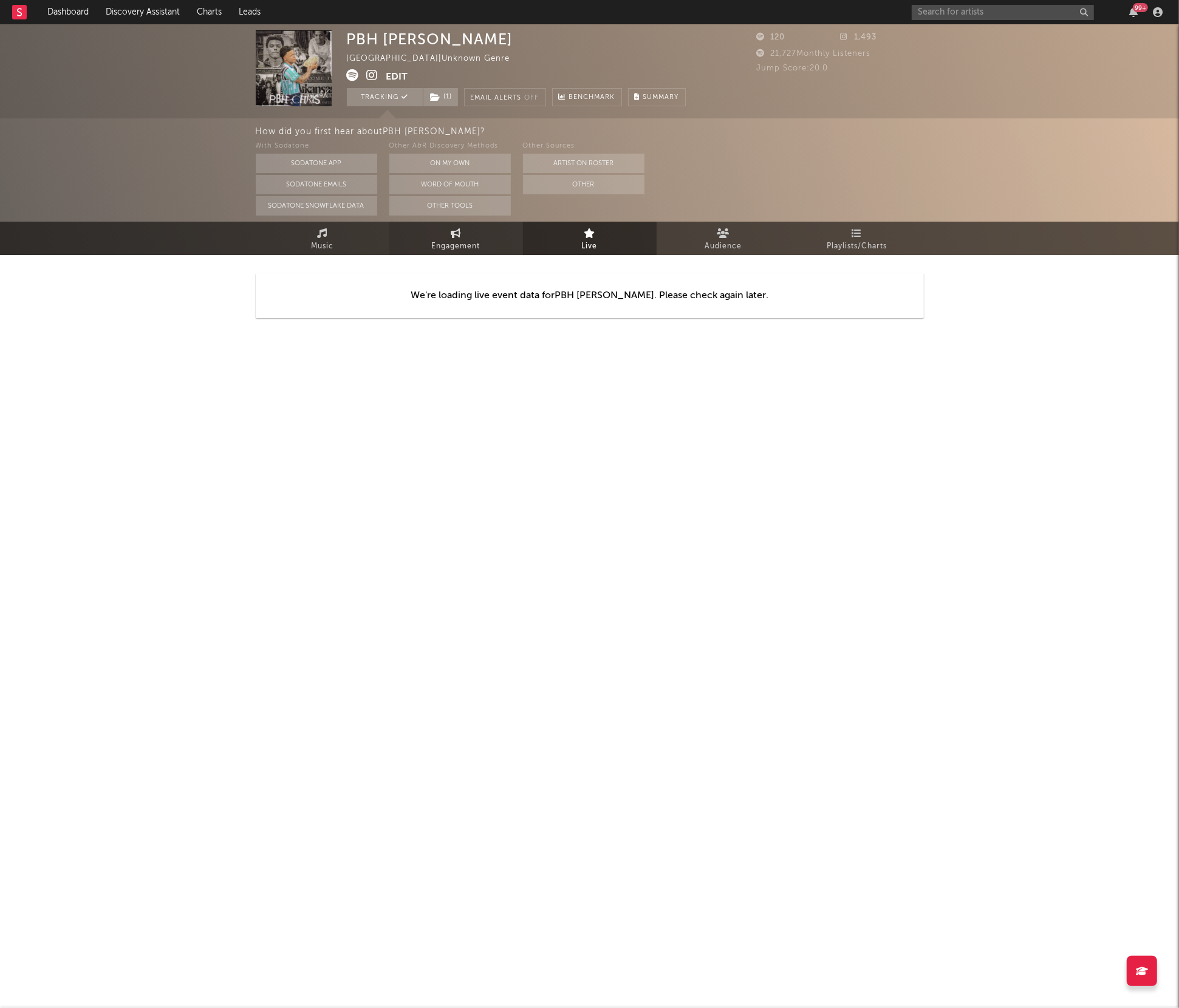
click at [498, 244] on link "Engagement" at bounding box center [456, 239] width 134 height 34
select select "1w"
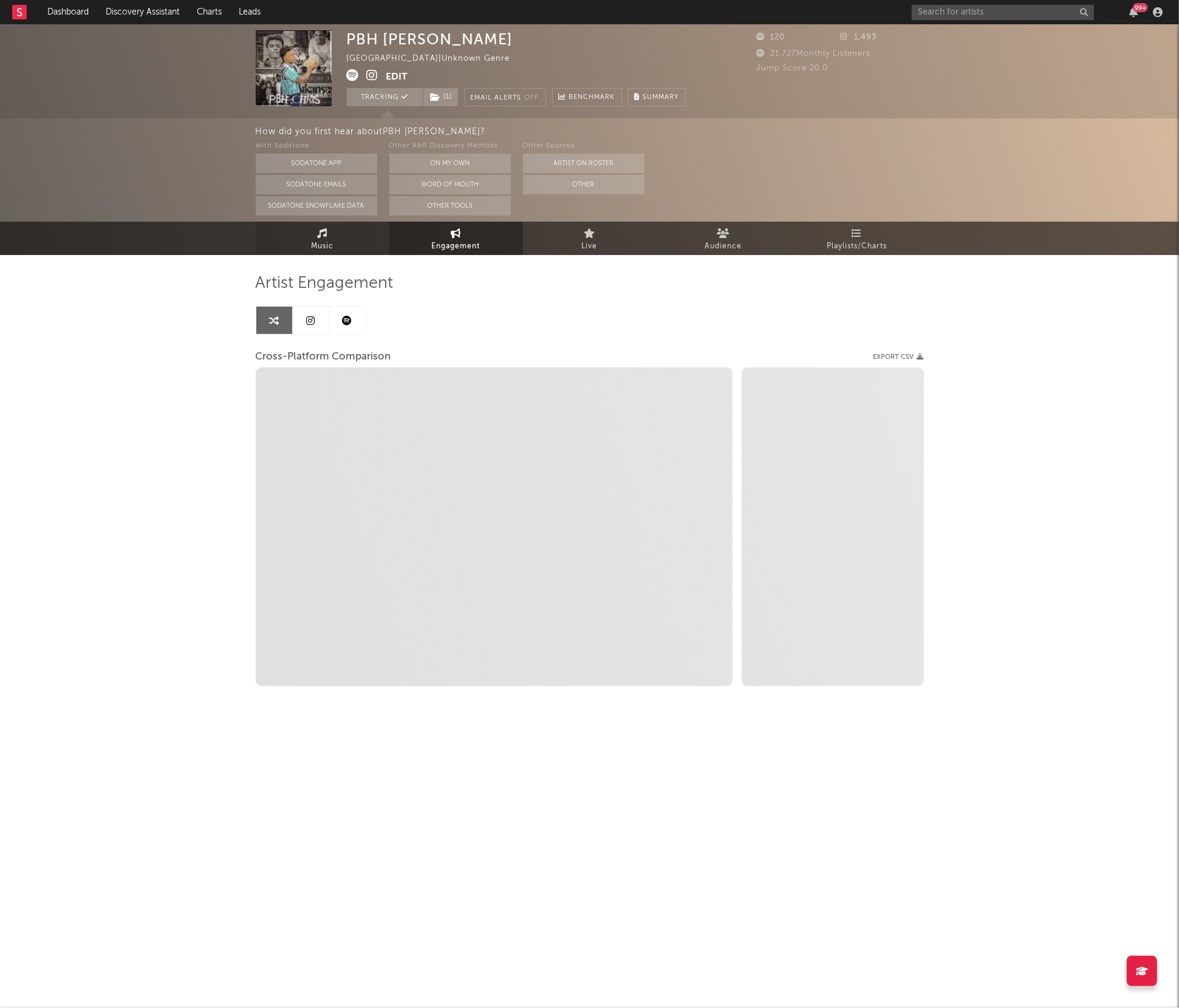
click at [329, 239] on span "Music" at bounding box center [322, 246] width 22 height 14
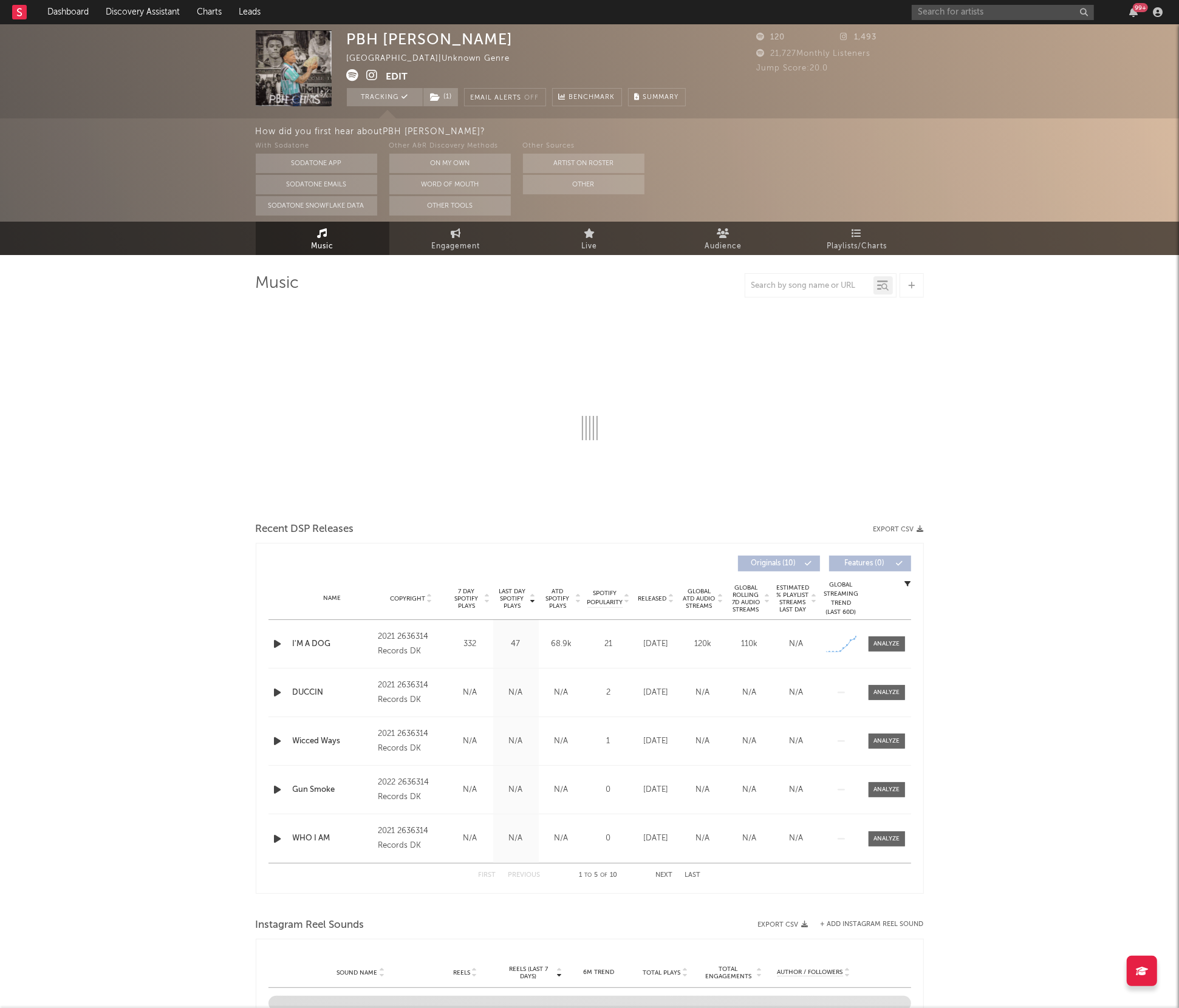
select select "1w"
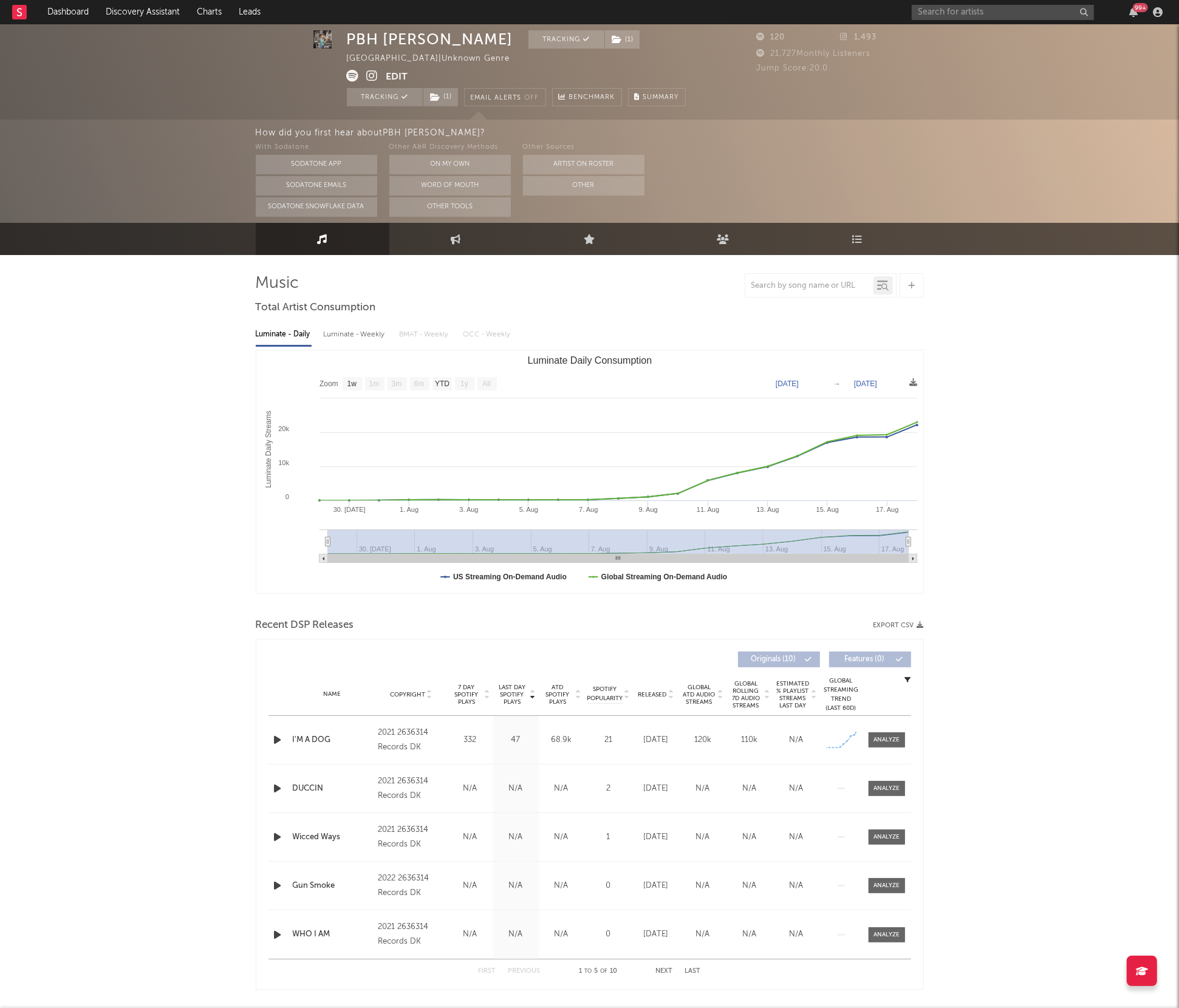
scroll to position [40, 0]
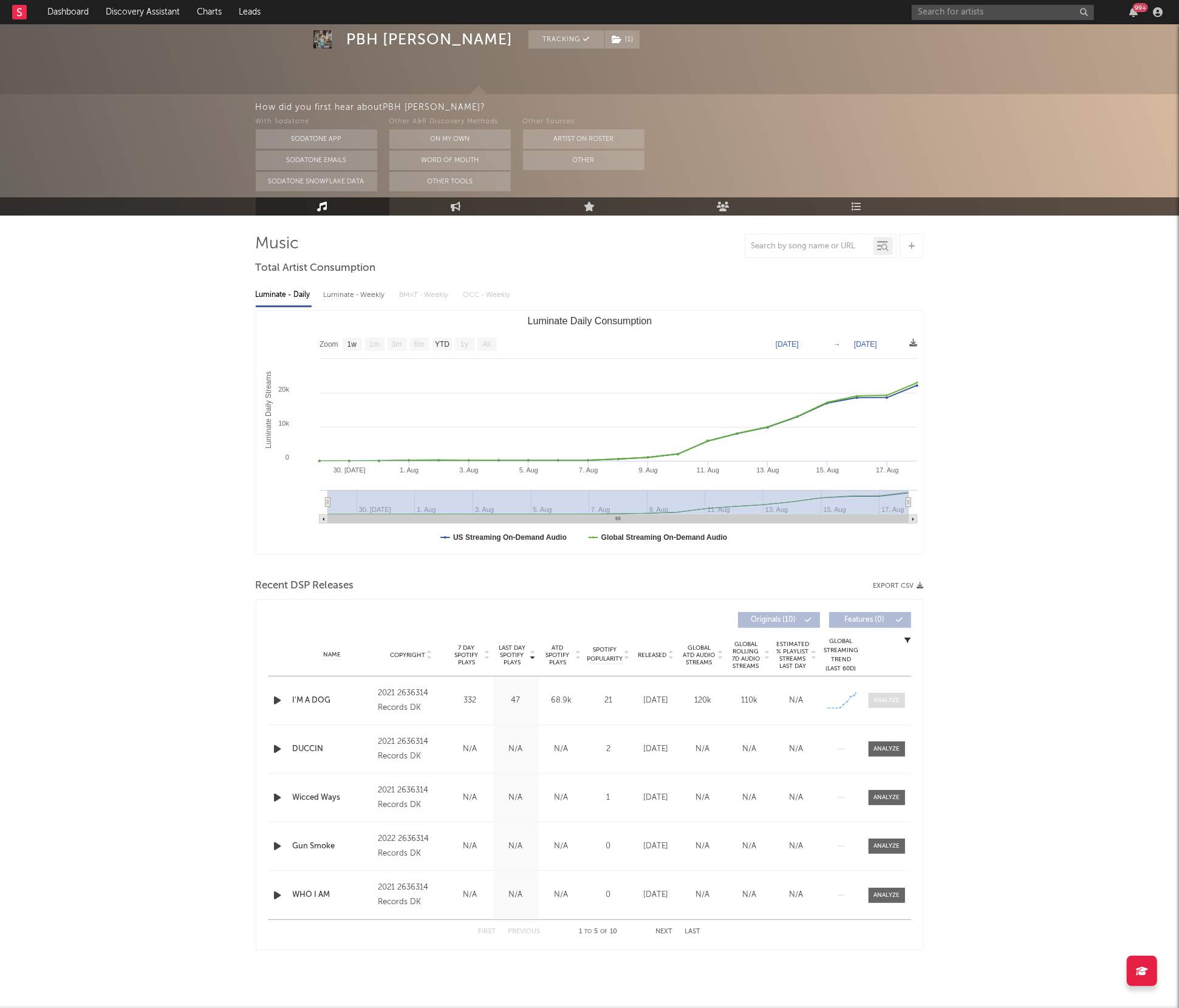
click at [885, 697] on div at bounding box center [886, 700] width 26 height 9
select select "1w"
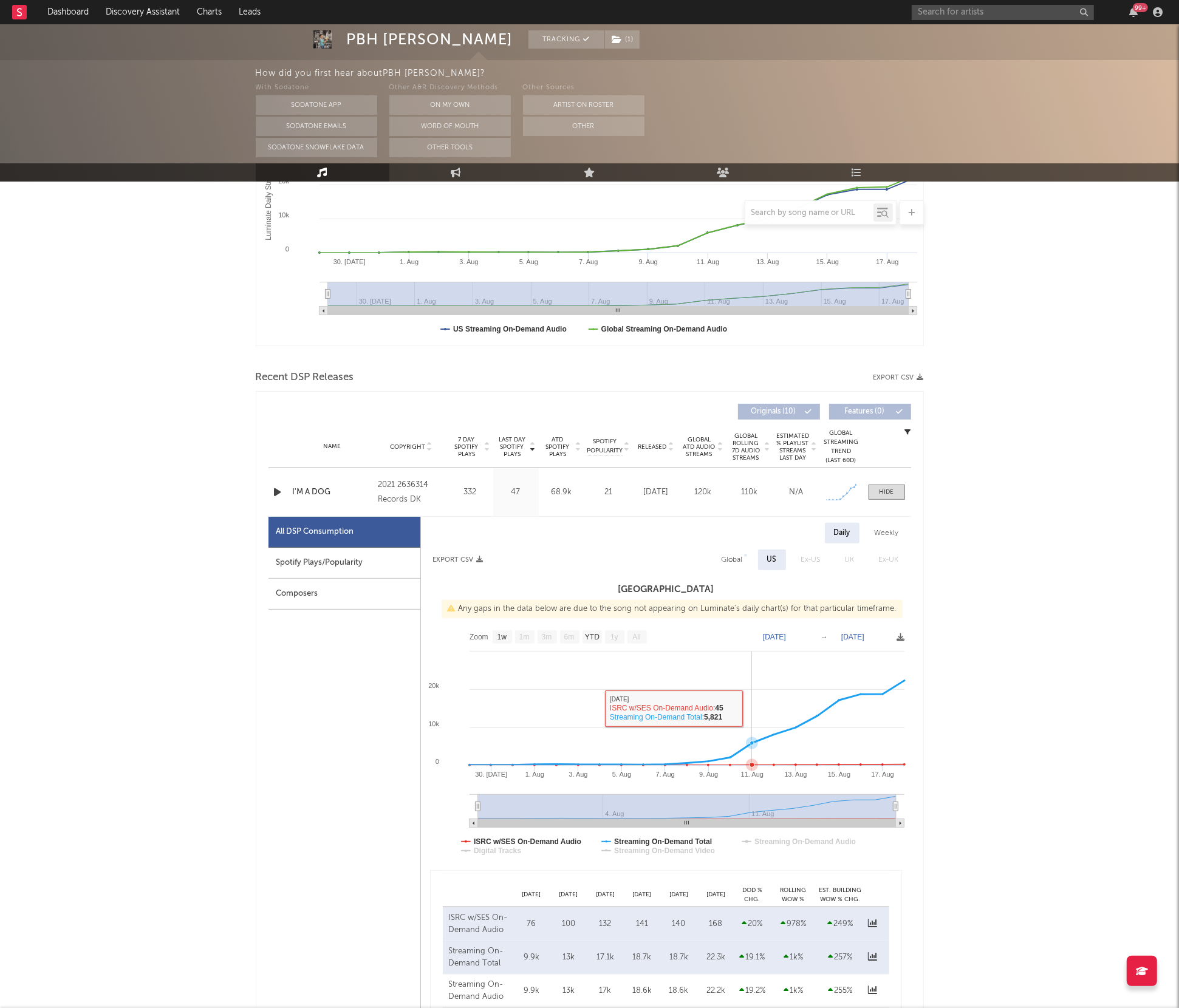
scroll to position [0, 0]
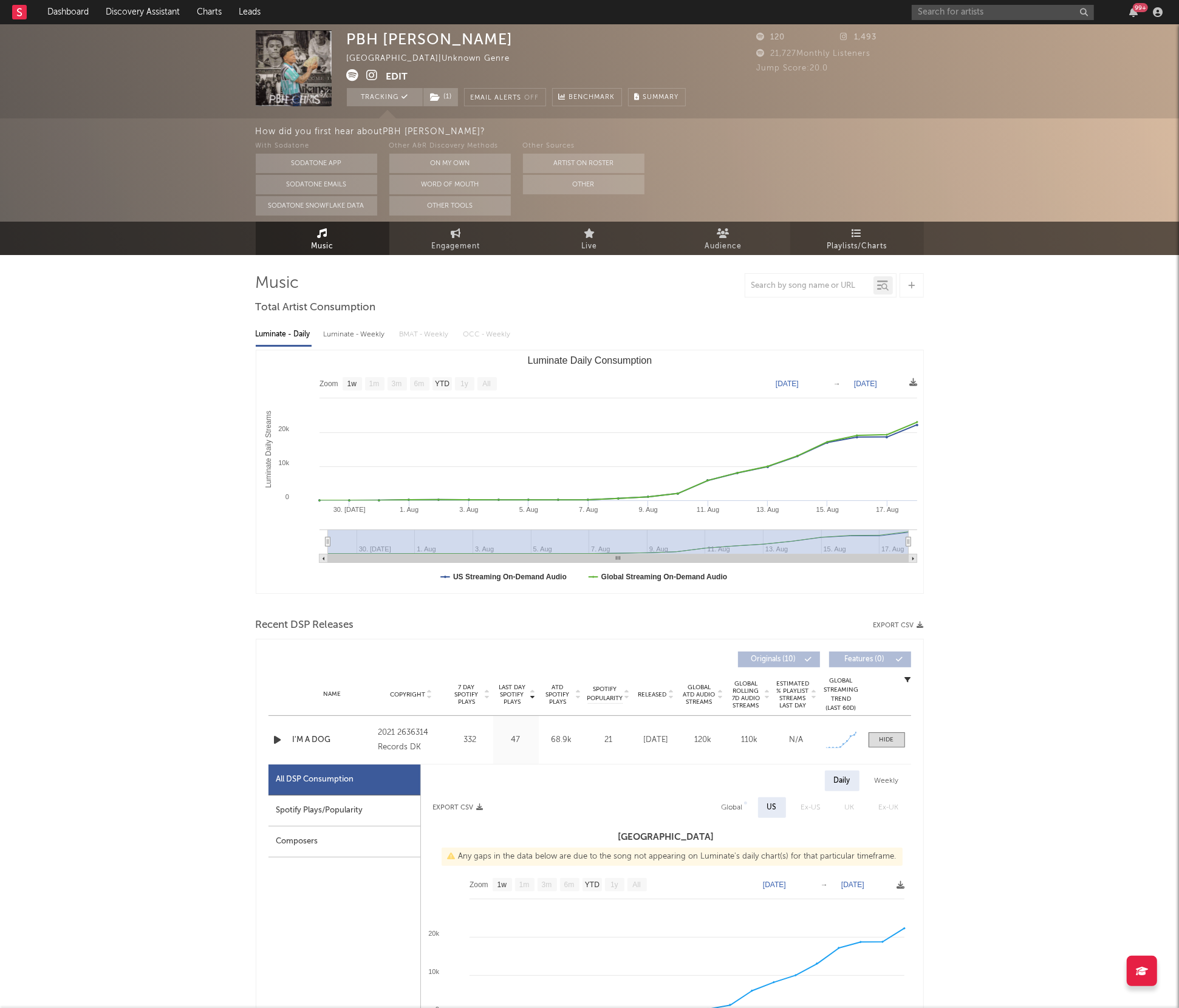
click at [847, 229] on link "Playlists/Charts" at bounding box center [856, 239] width 134 height 34
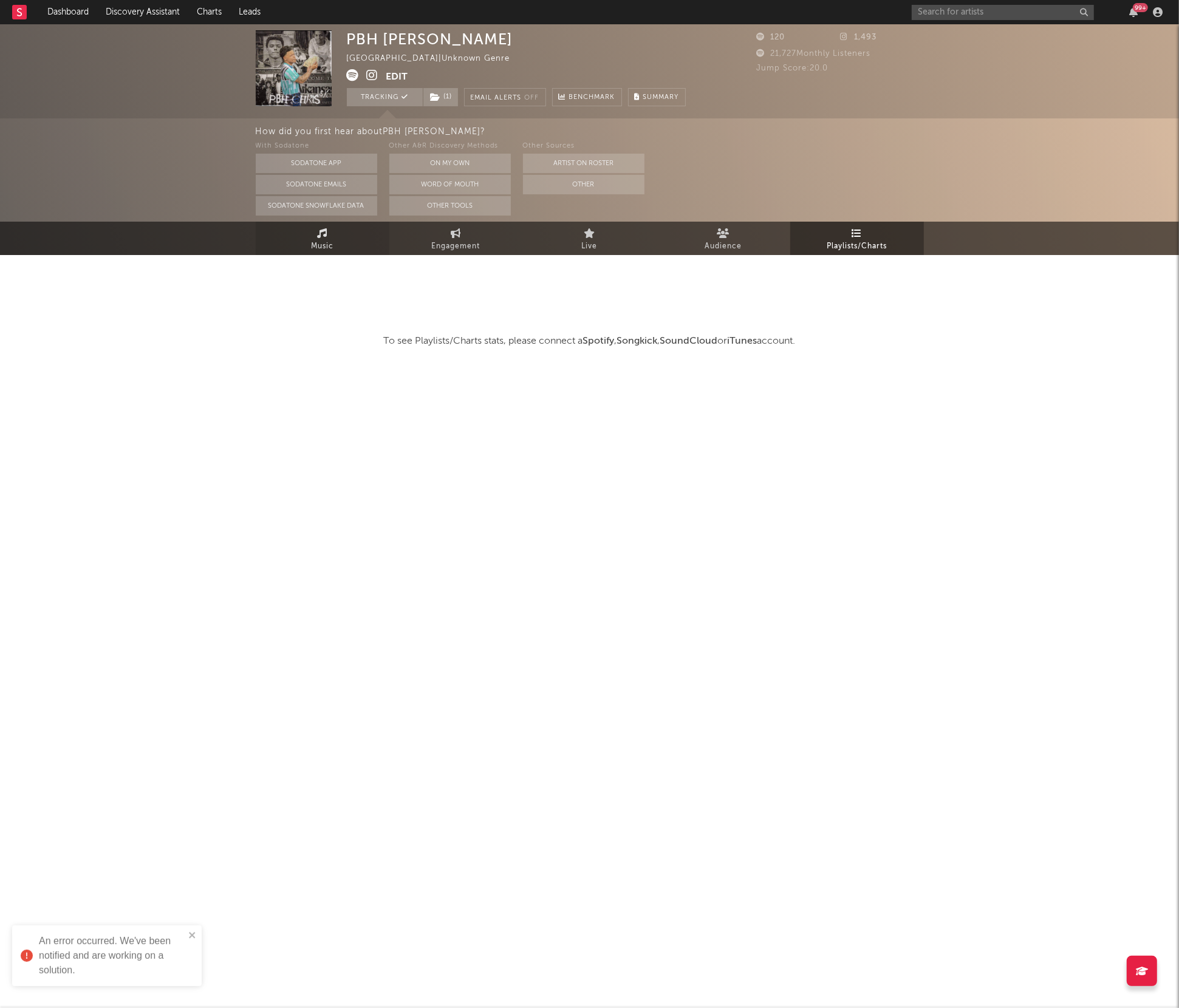
click at [316, 248] on span "Music" at bounding box center [322, 246] width 22 height 14
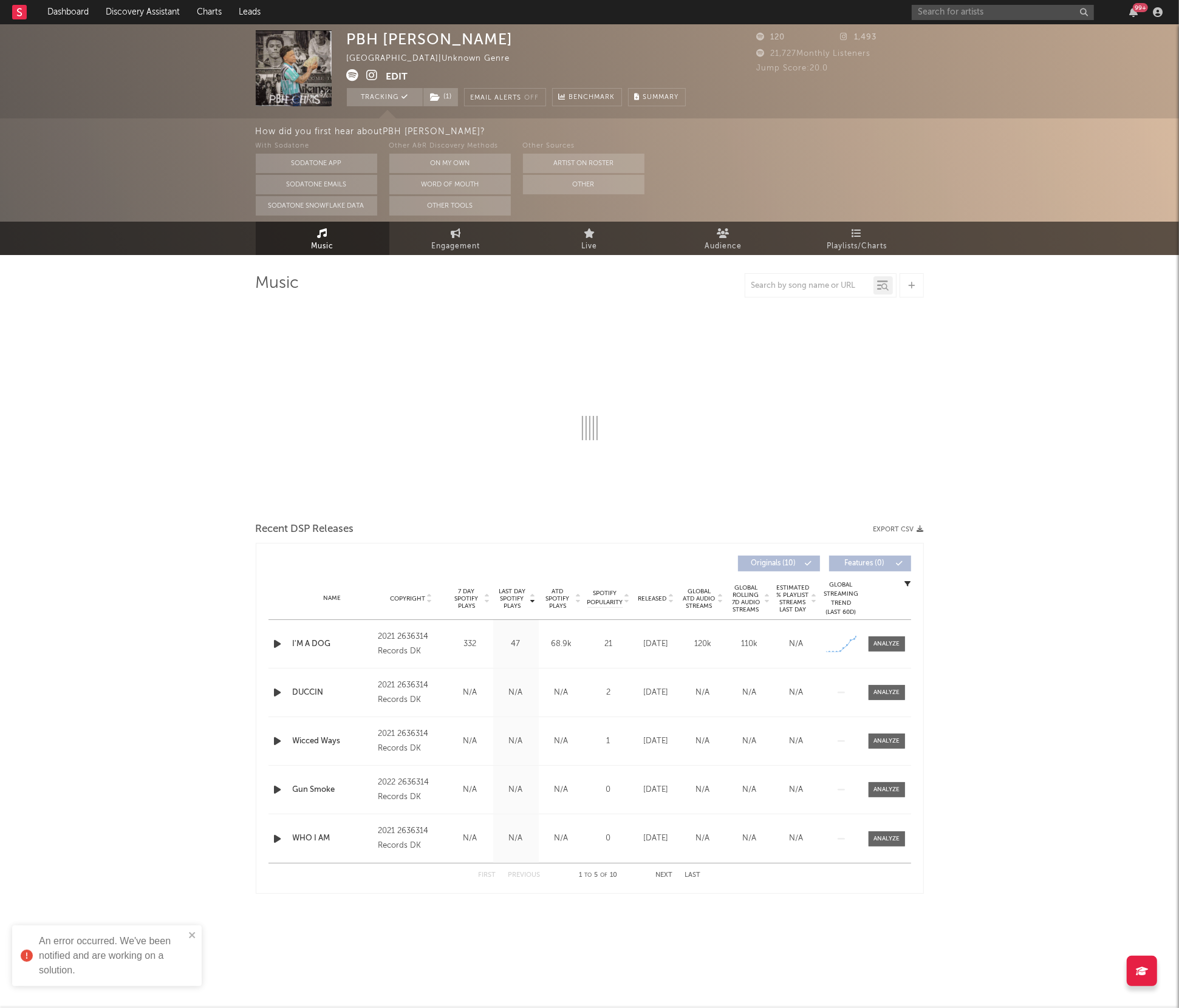
select select "1w"
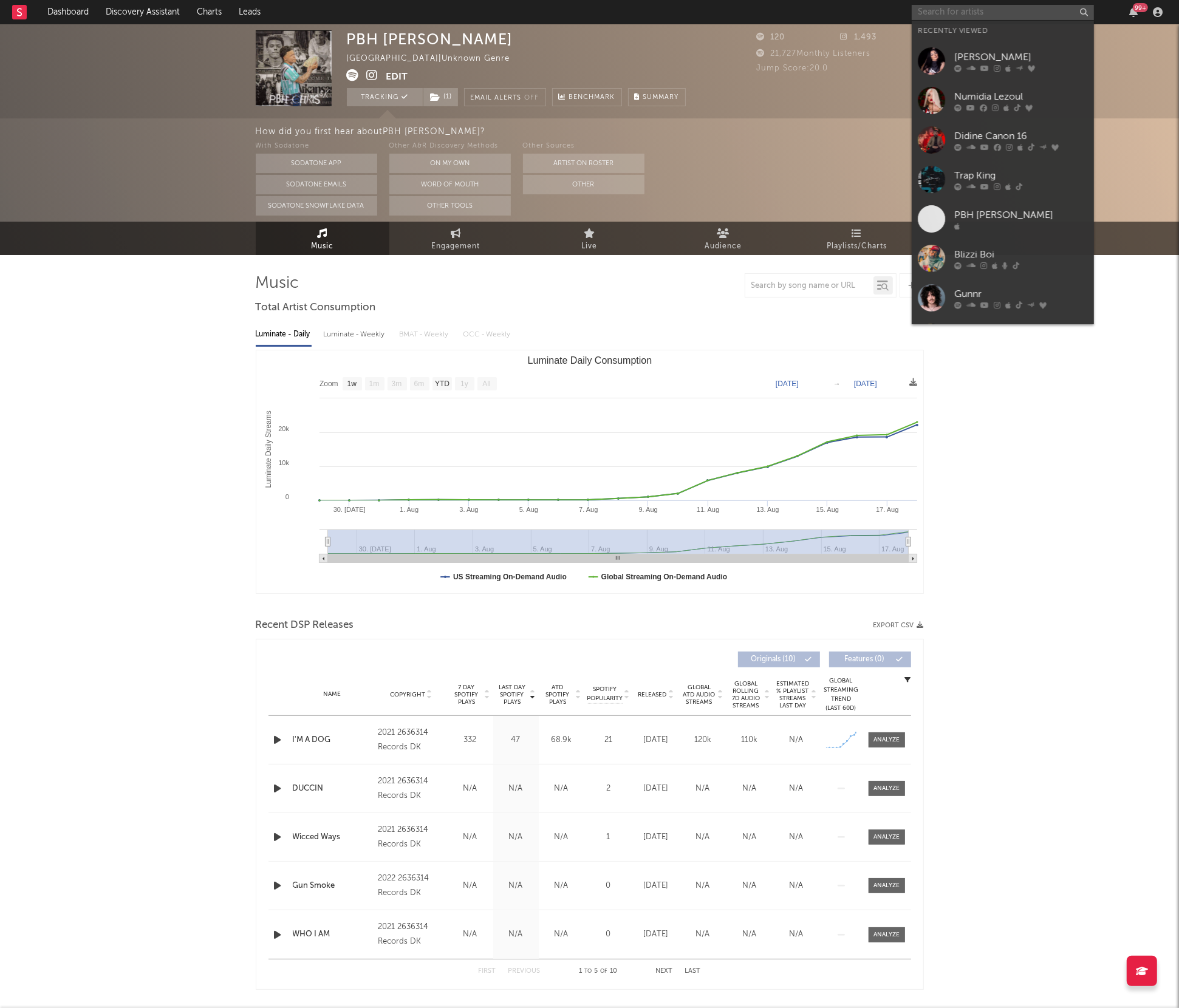
click at [934, 7] on input "text" at bounding box center [1002, 12] width 182 height 15
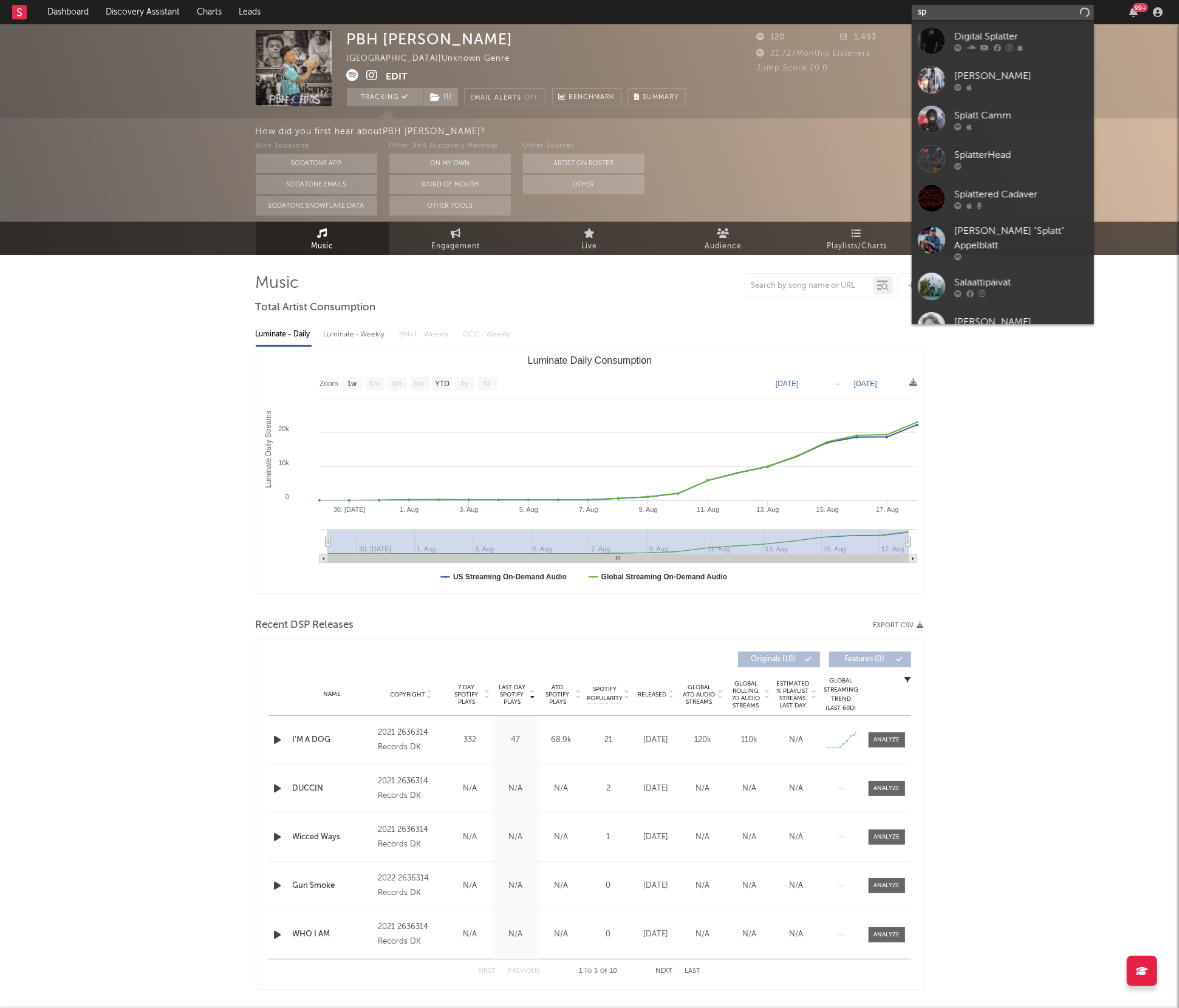
type input "s"
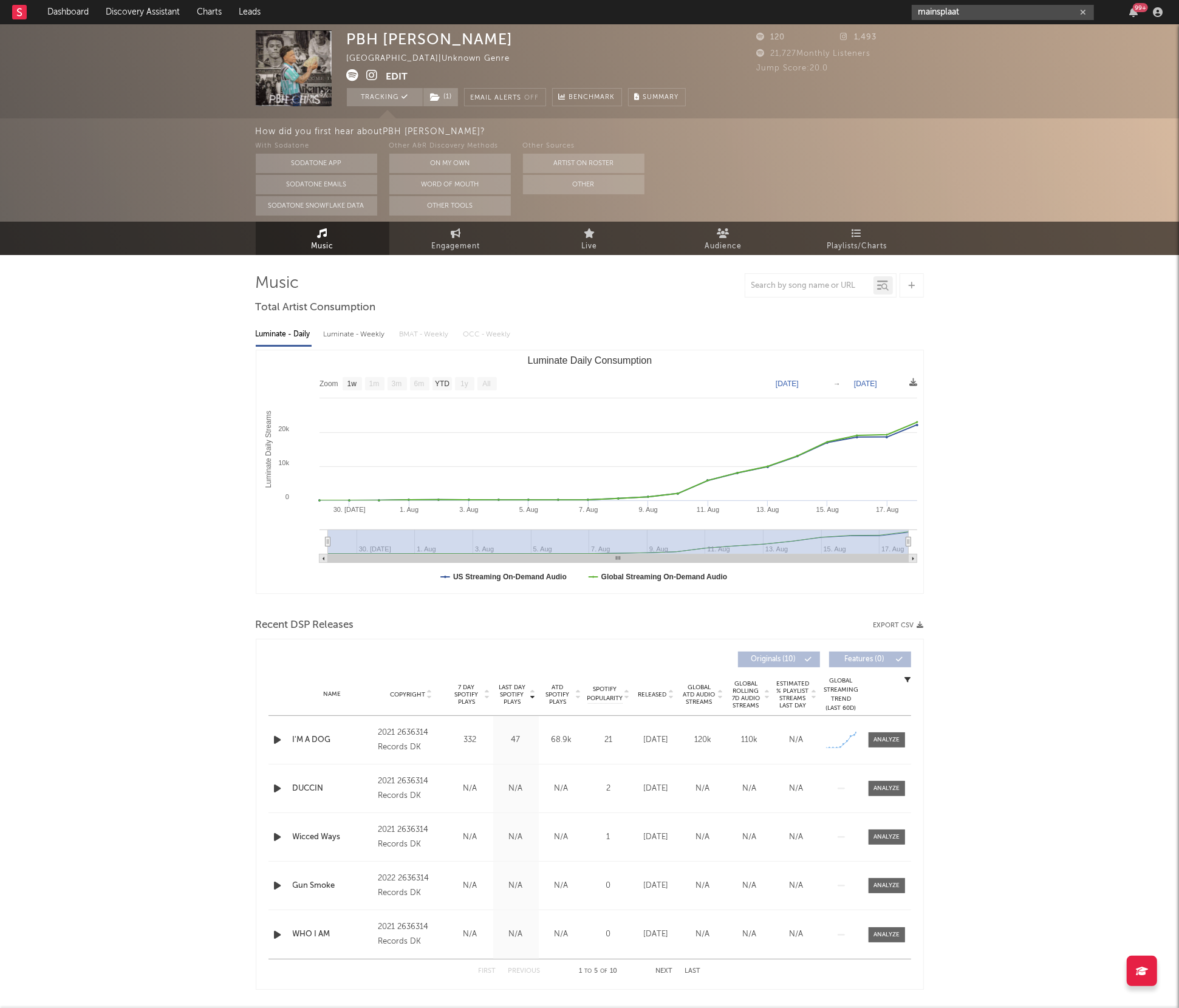
type input "mainsplaat"
click at [134, 67] on div "PBH [PERSON_NAME] [GEOGRAPHIC_DATA] | Unknown Genre Edit Tracking ( 1 ) Email A…" at bounding box center [589, 71] width 1179 height 94
click at [43, 3] on link "Dashboard" at bounding box center [68, 12] width 58 height 24
